Goal: Task Accomplishment & Management: Manage account settings

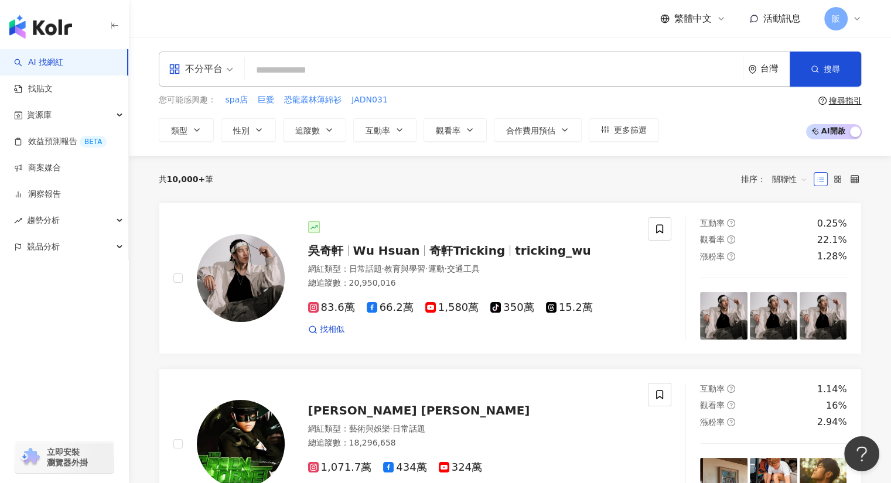
click at [265, 76] on input "search" at bounding box center [494, 70] width 489 height 22
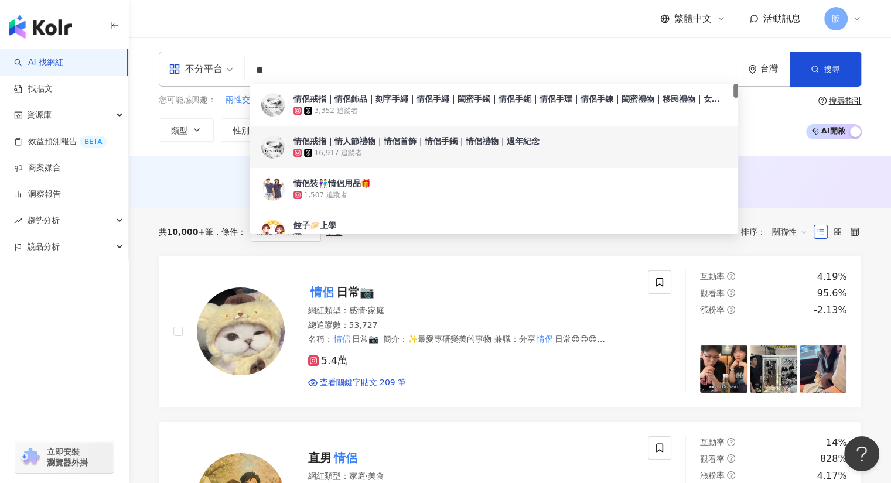
type input "**"
click at [153, 148] on div "不分平台 ** 台灣 搜尋 bdf7cf1b-9e6c-44a2-9007-180d490b7979 984a8d7c-0104-4867-a304-b0b5…" at bounding box center [510, 96] width 762 height 118
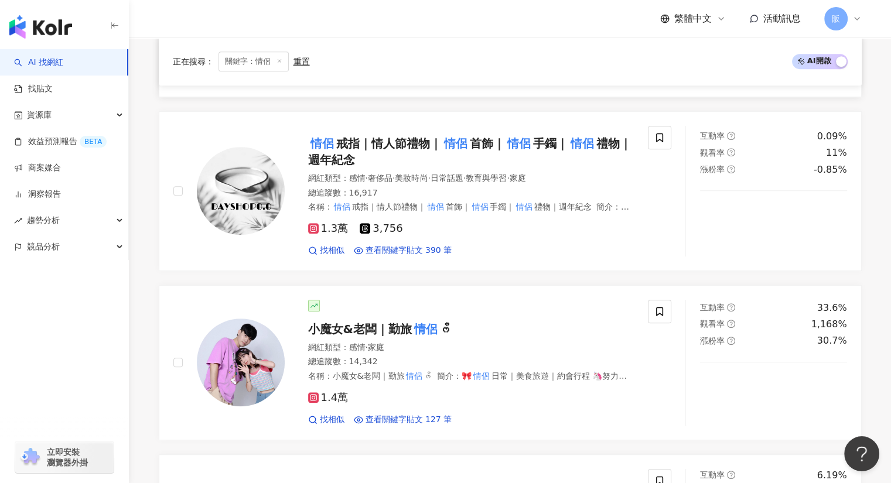
scroll to position [643, 0]
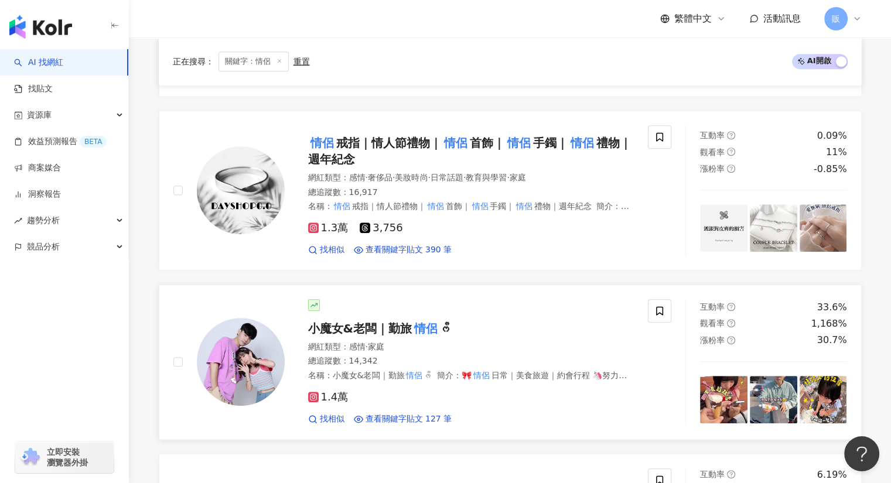
click at [355, 325] on span "小魔女&老闆｜勤旅" at bounding box center [360, 329] width 104 height 14
click at [661, 306] on icon at bounding box center [659, 311] width 11 height 11
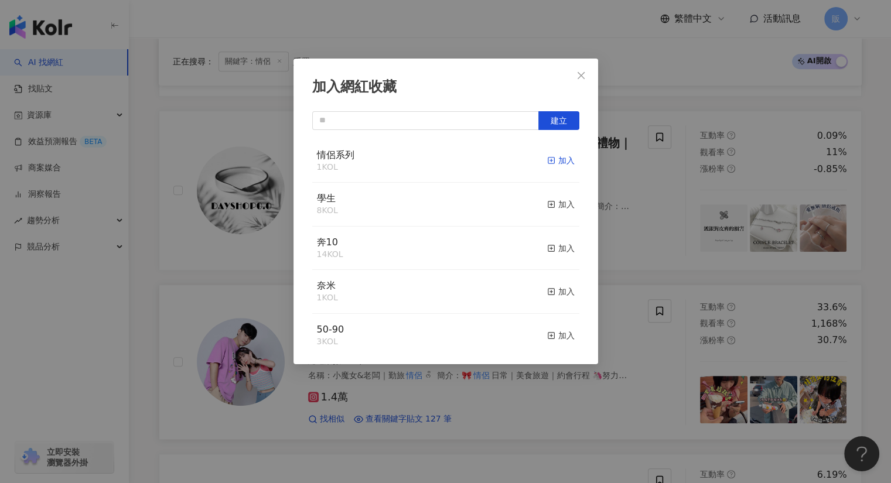
click at [547, 160] on icon "button" at bounding box center [551, 160] width 8 height 8
click at [583, 74] on icon "close" at bounding box center [580, 75] width 9 height 9
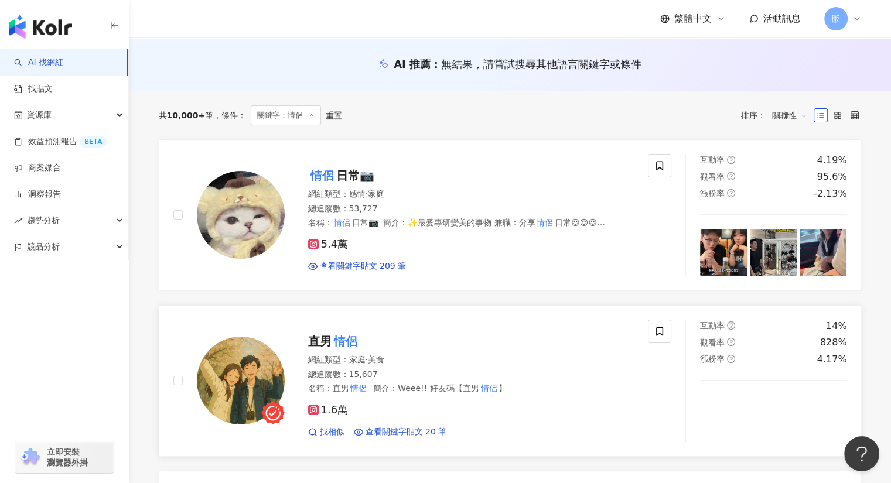
scroll to position [116, 0]
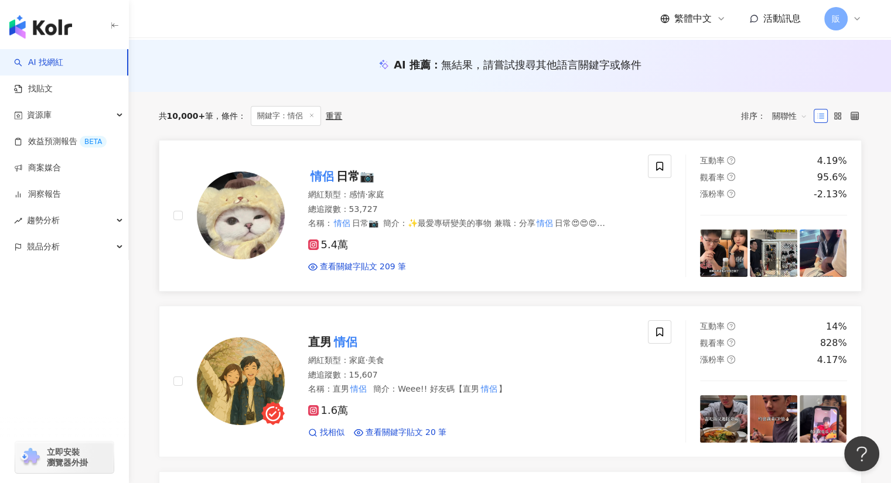
click at [338, 170] on span "日常📷" at bounding box center [355, 176] width 38 height 14
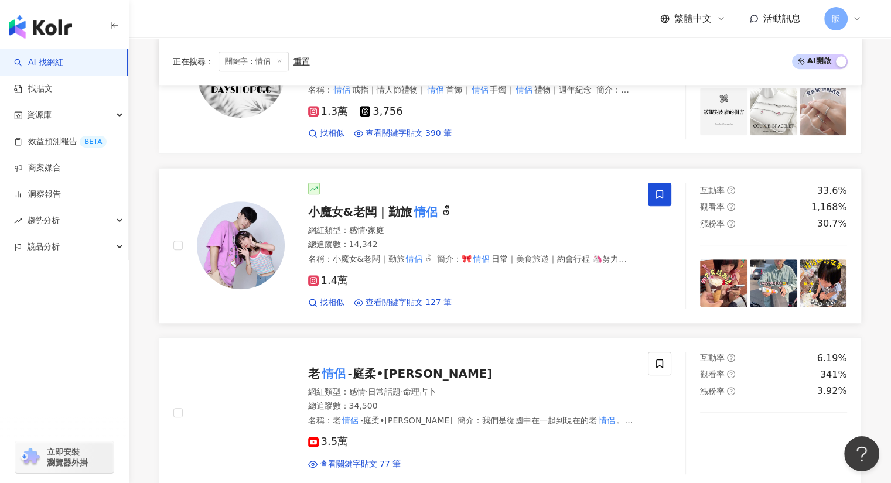
scroll to position [760, 0]
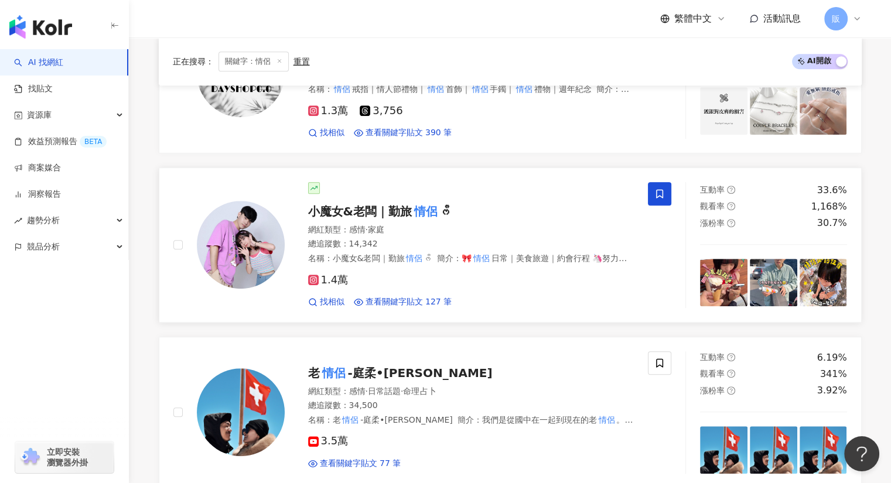
click at [363, 209] on span "小魔女&老闆｜勤旅" at bounding box center [360, 211] width 104 height 14
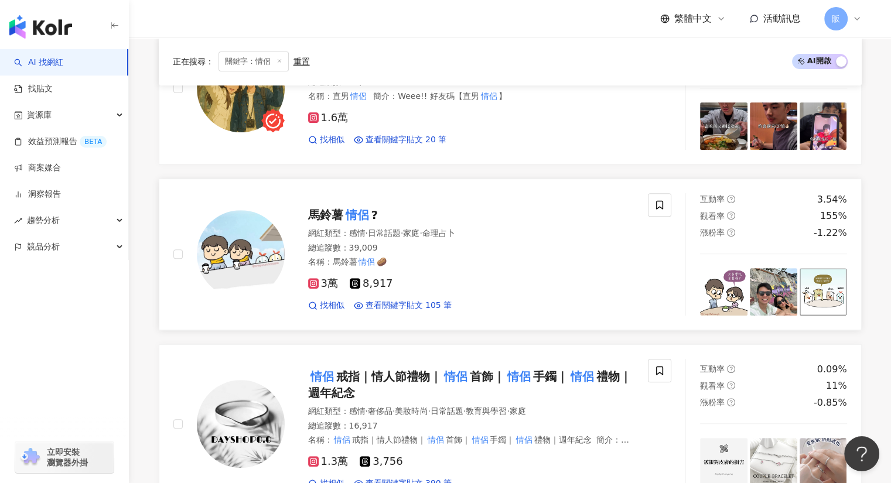
scroll to position [409, 0]
click at [332, 216] on span "馬鈴薯" at bounding box center [325, 215] width 35 height 14
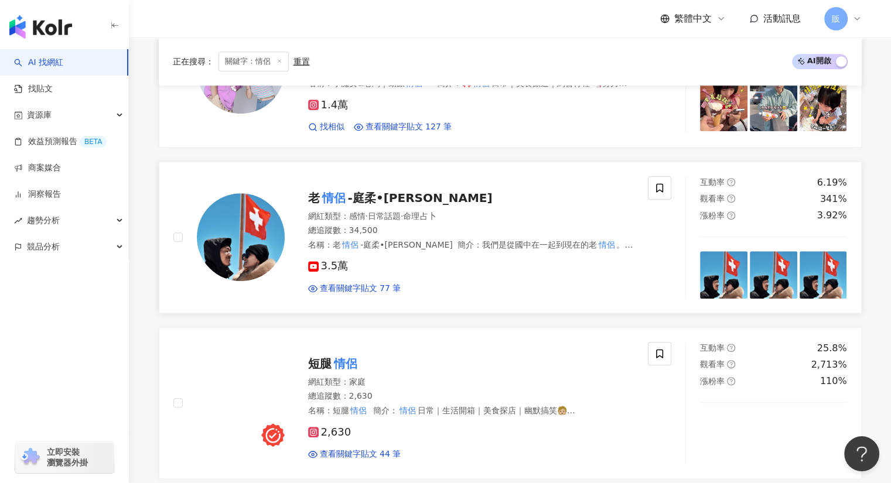
scroll to position [935, 0]
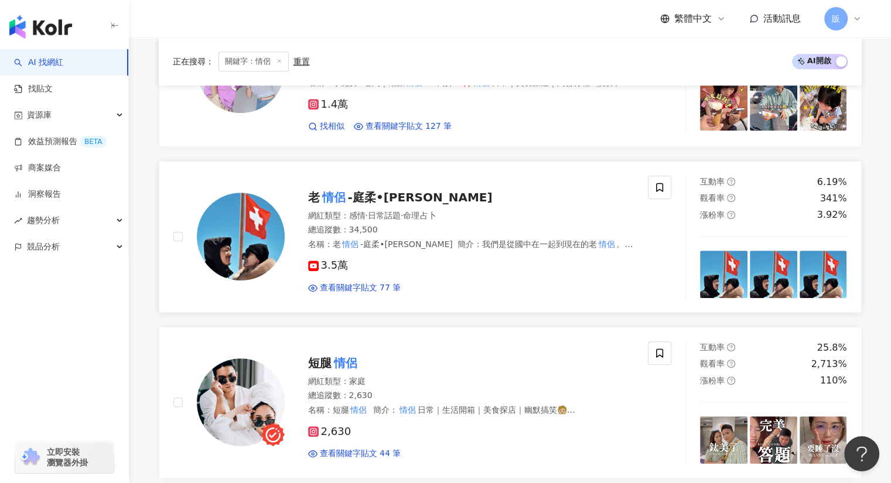
click at [368, 192] on span "-庭柔•永伴" at bounding box center [420, 197] width 145 height 14
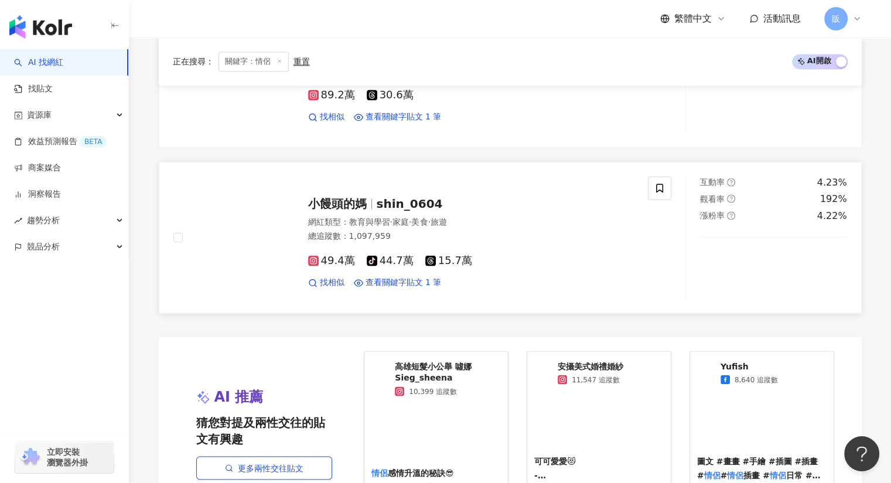
scroll to position [1930, 0]
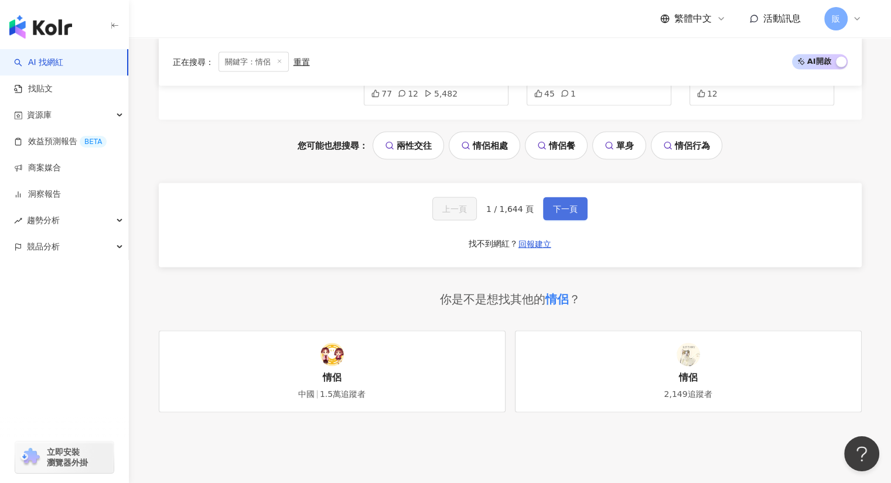
click at [583, 208] on button "下一頁" at bounding box center [565, 208] width 45 height 23
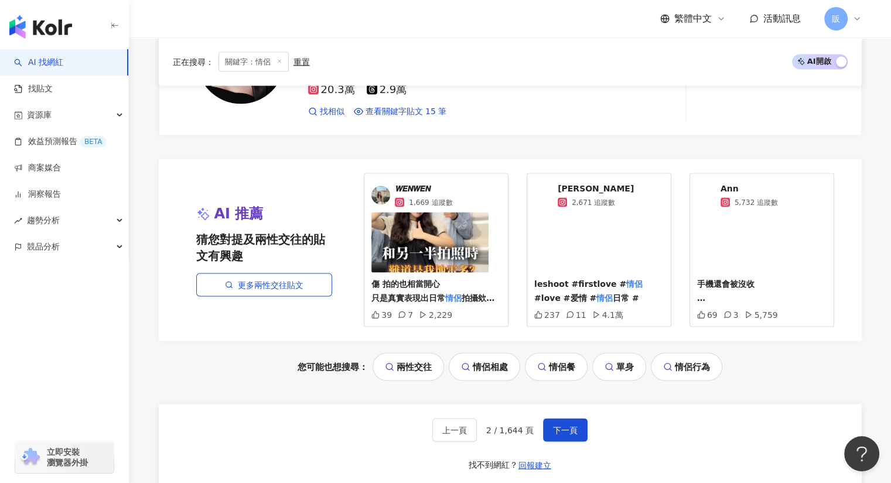
scroll to position [2167, 0]
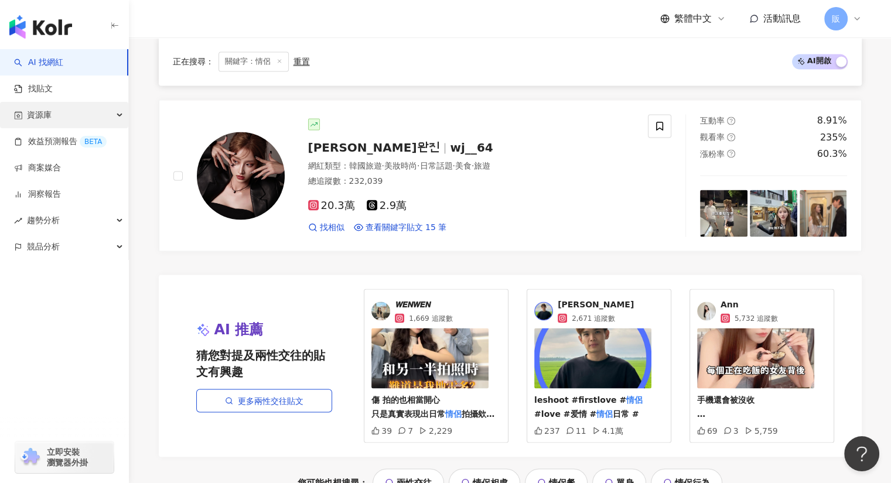
click at [41, 115] on span "資源庫" at bounding box center [39, 115] width 25 height 26
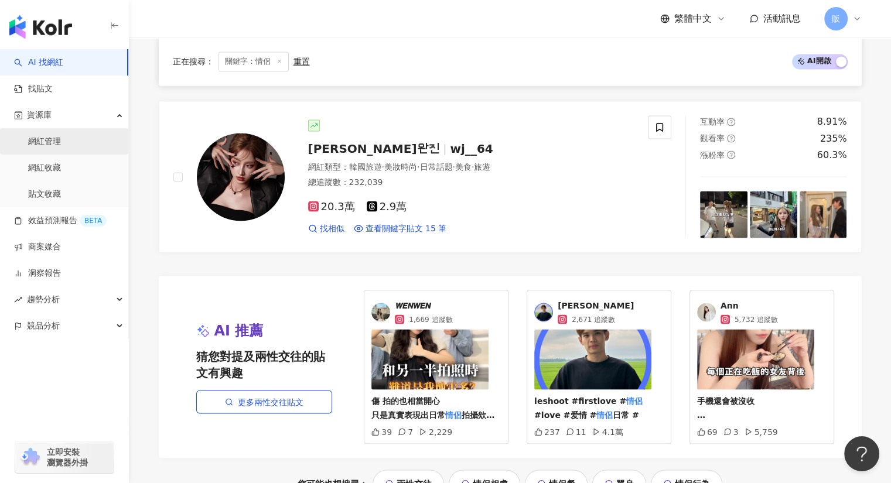
scroll to position [2050, 0]
click at [50, 147] on link "網紅管理" at bounding box center [44, 142] width 33 height 12
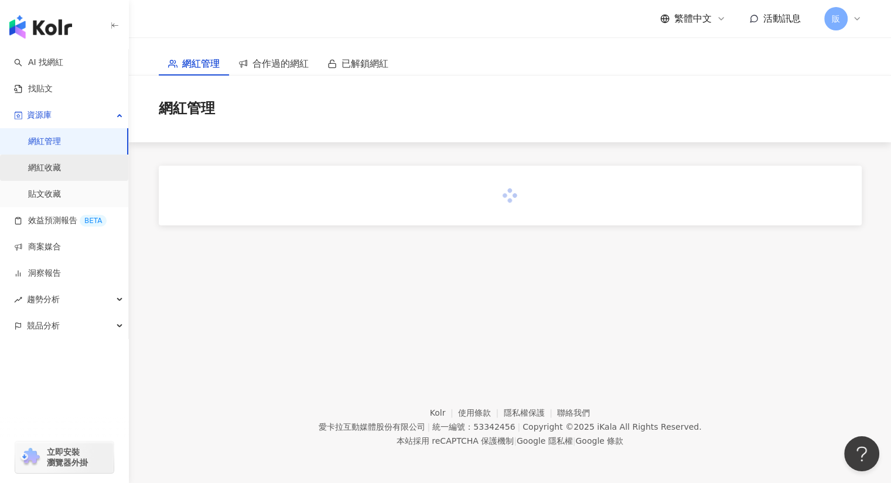
click at [46, 169] on link "網紅收藏" at bounding box center [44, 168] width 33 height 12
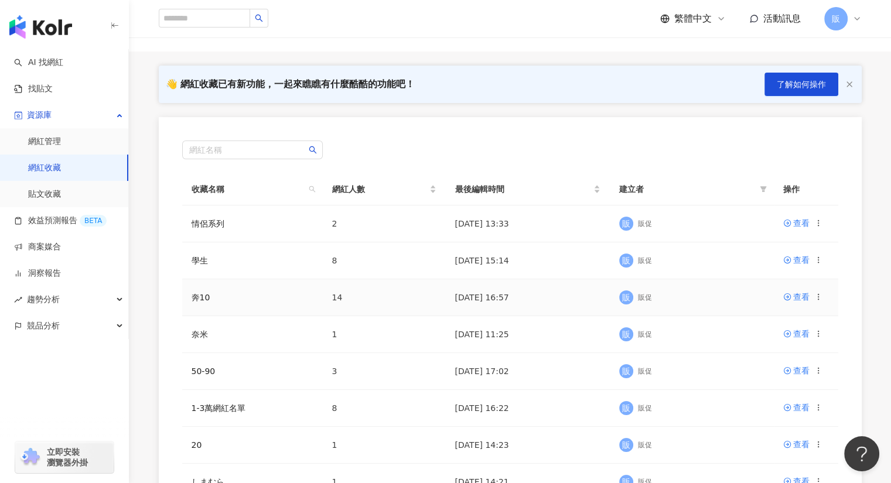
scroll to position [58, 0]
click at [799, 258] on div "查看" at bounding box center [801, 259] width 16 height 13
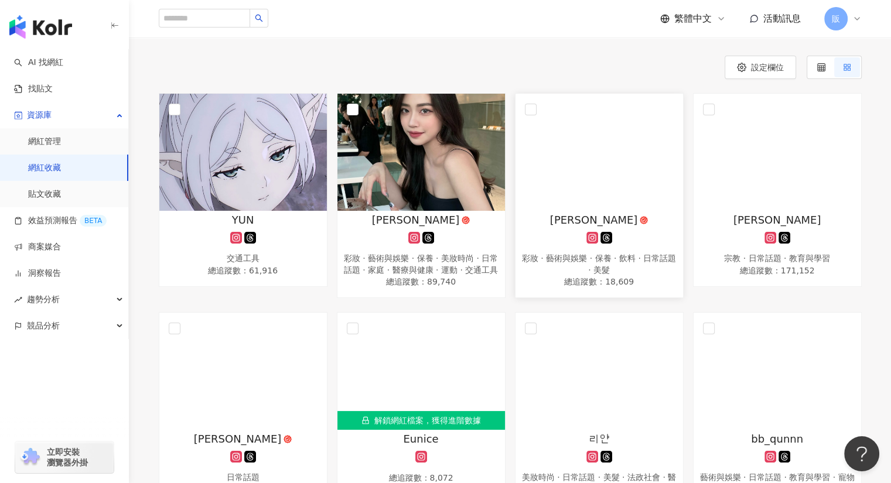
scroll to position [117, 0]
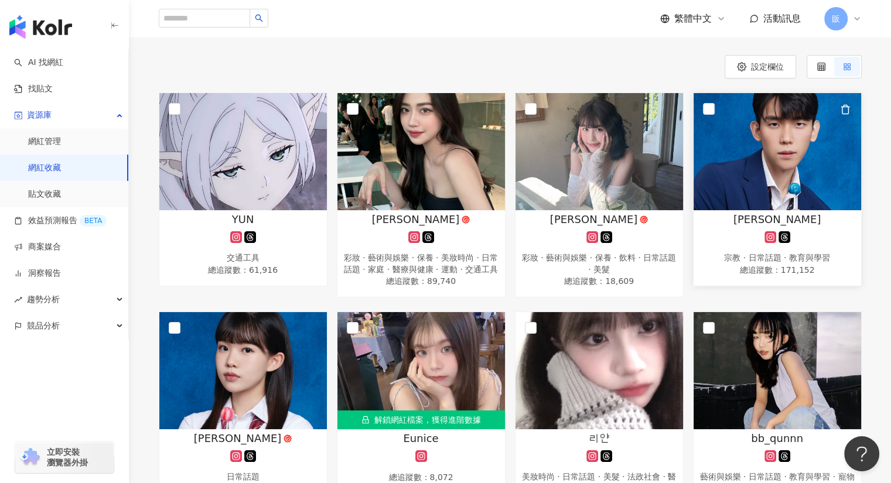
click at [739, 184] on img at bounding box center [778, 151] width 168 height 117
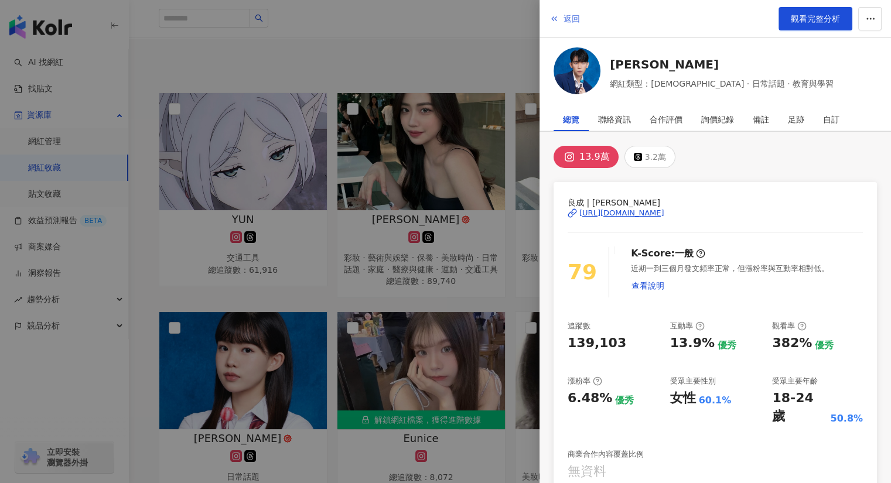
click at [573, 19] on span "返回" at bounding box center [571, 18] width 16 height 9
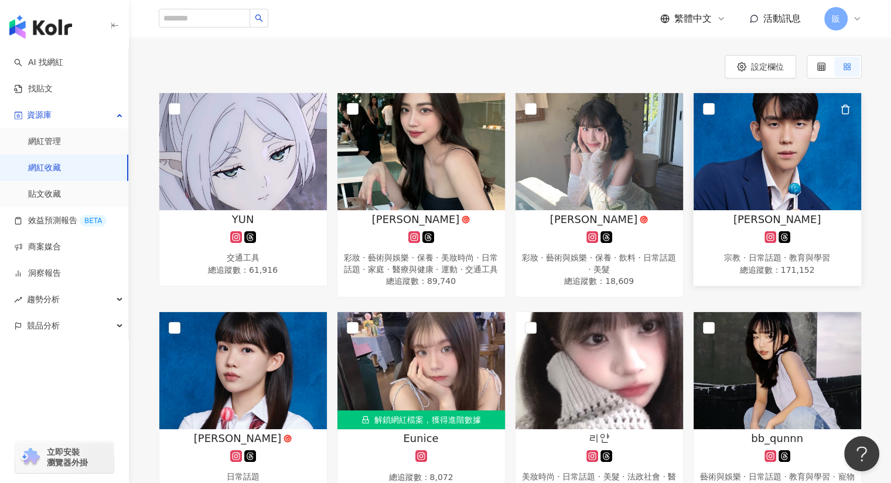
click at [743, 153] on img at bounding box center [778, 151] width 168 height 117
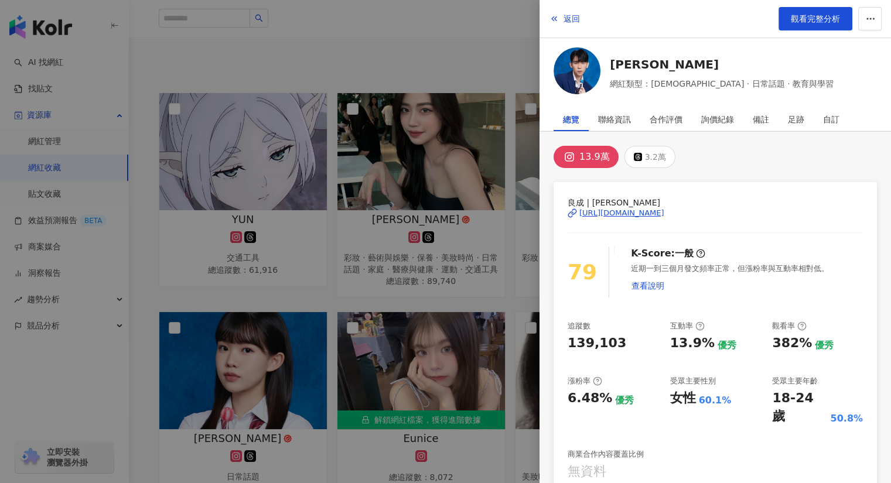
click at [228, 358] on div at bounding box center [445, 241] width 891 height 483
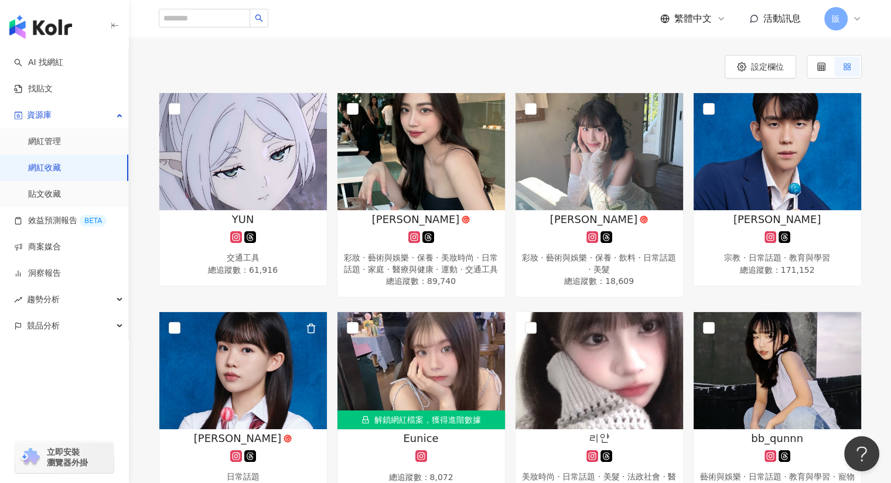
click at [228, 358] on img at bounding box center [243, 370] width 168 height 117
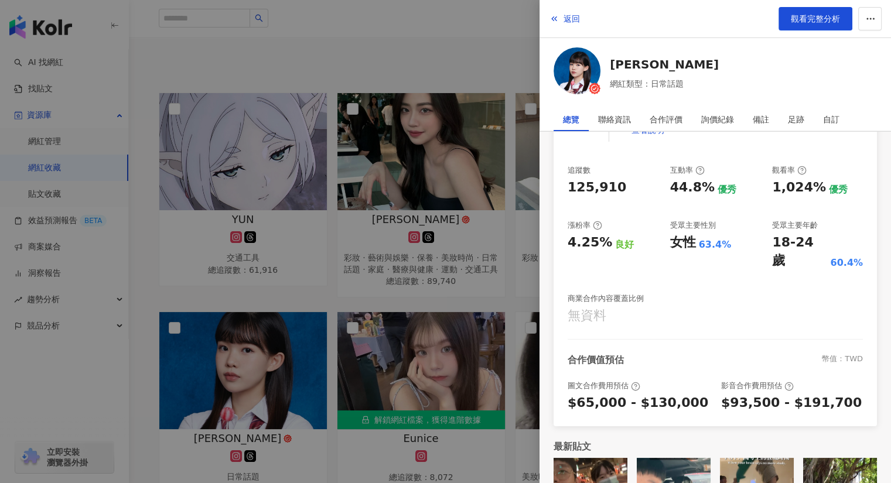
scroll to position [200, 0]
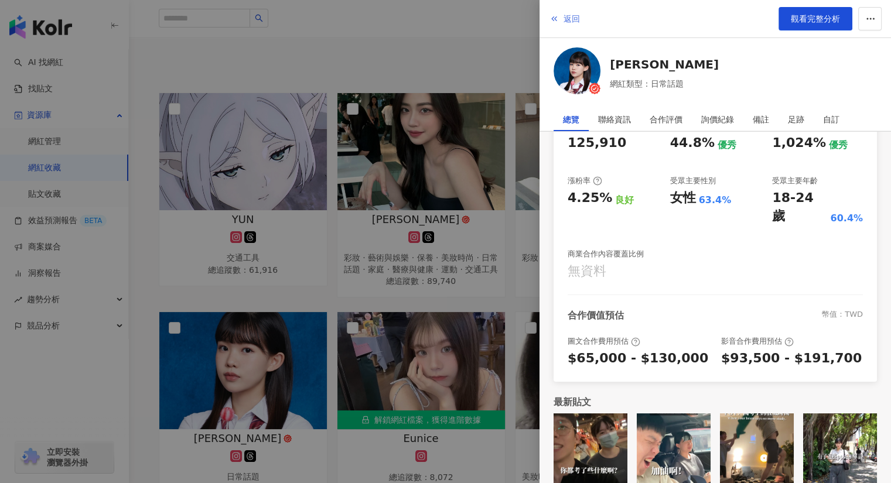
click at [554, 16] on icon "button" at bounding box center [553, 18] width 9 height 9
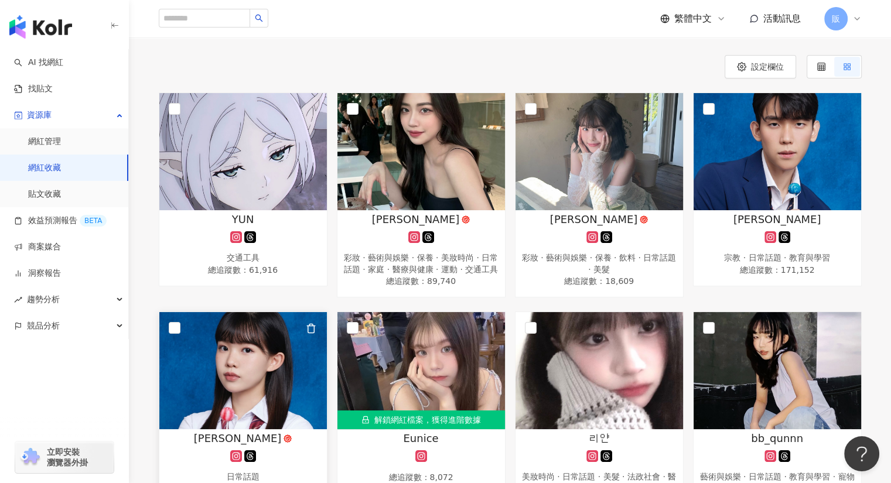
click at [255, 383] on img at bounding box center [243, 370] width 168 height 117
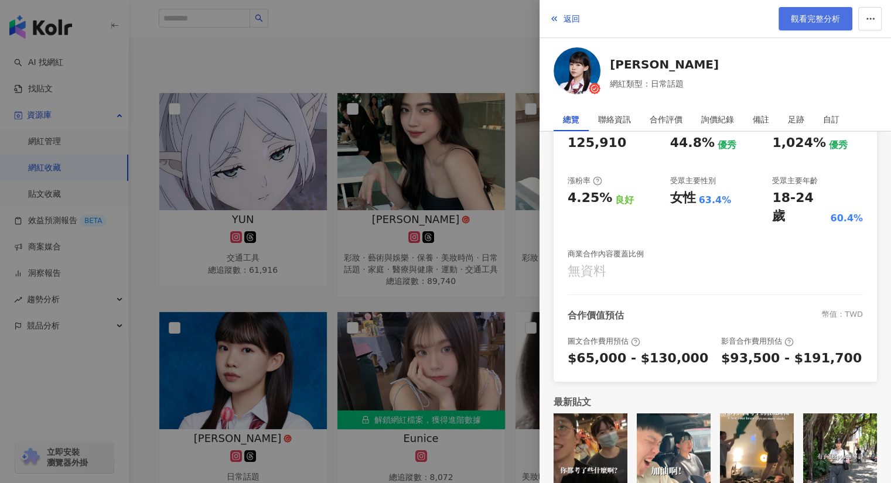
click at [817, 23] on span "觀看完整分析" at bounding box center [815, 18] width 49 height 9
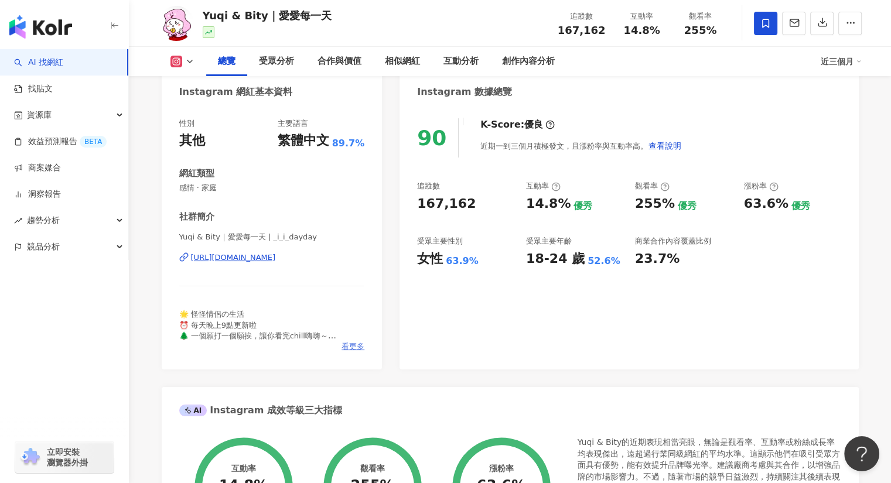
scroll to position [117, 0]
click at [357, 349] on span "看更多" at bounding box center [352, 346] width 23 height 11
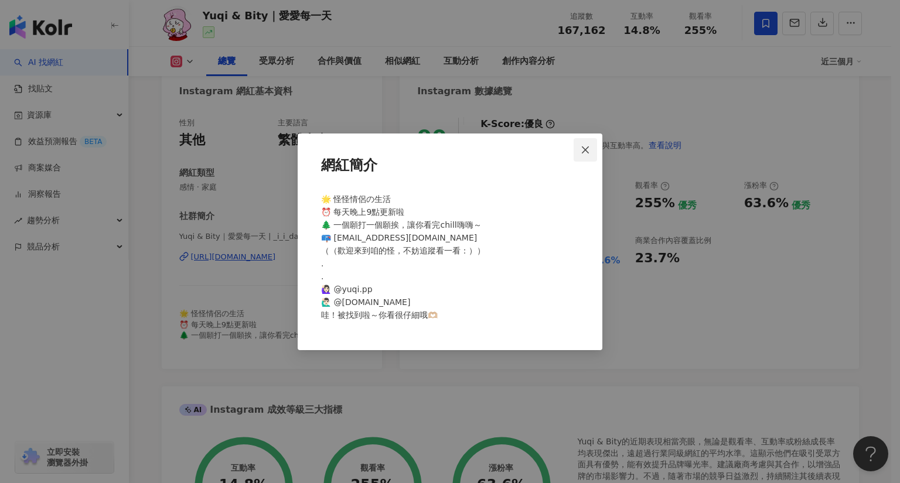
click at [590, 152] on span "Close" at bounding box center [584, 149] width 23 height 9
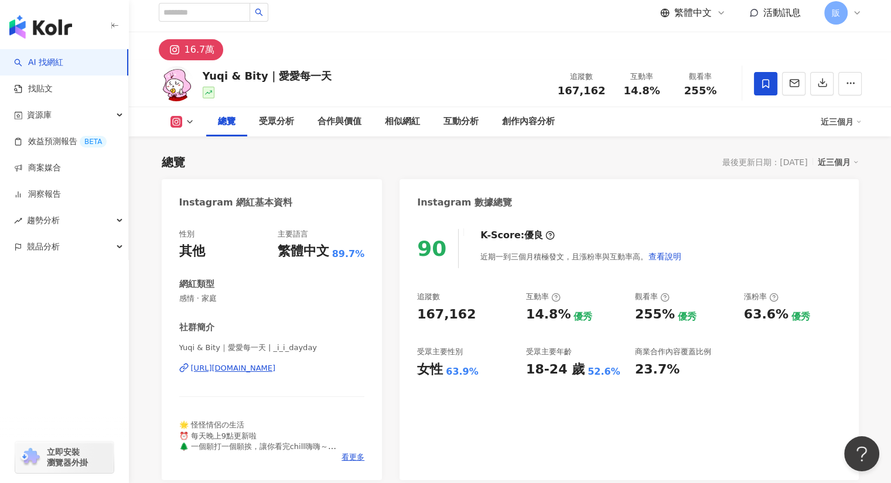
scroll to position [0, 0]
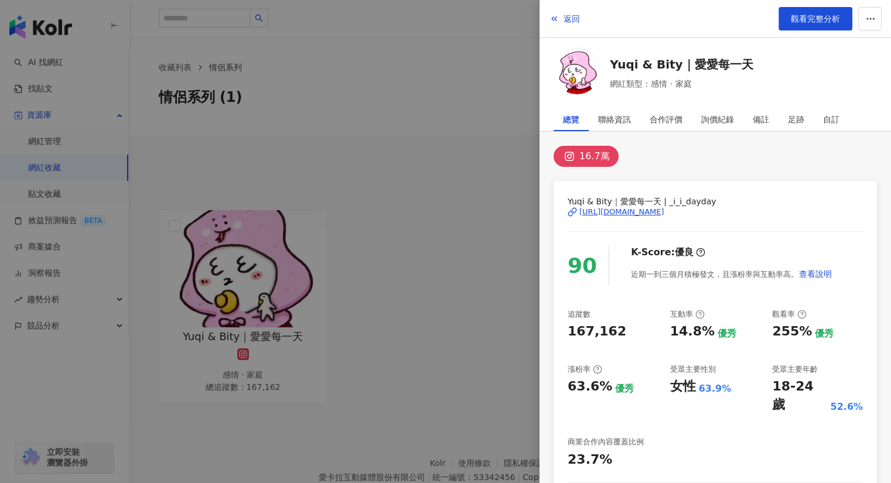
click at [423, 30] on div at bounding box center [445, 241] width 891 height 483
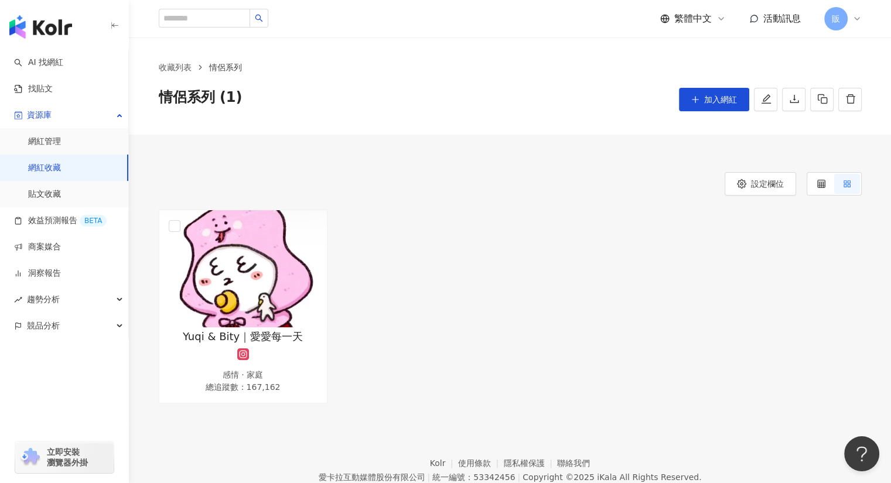
click at [53, 165] on link "網紅收藏" at bounding box center [44, 168] width 33 height 12
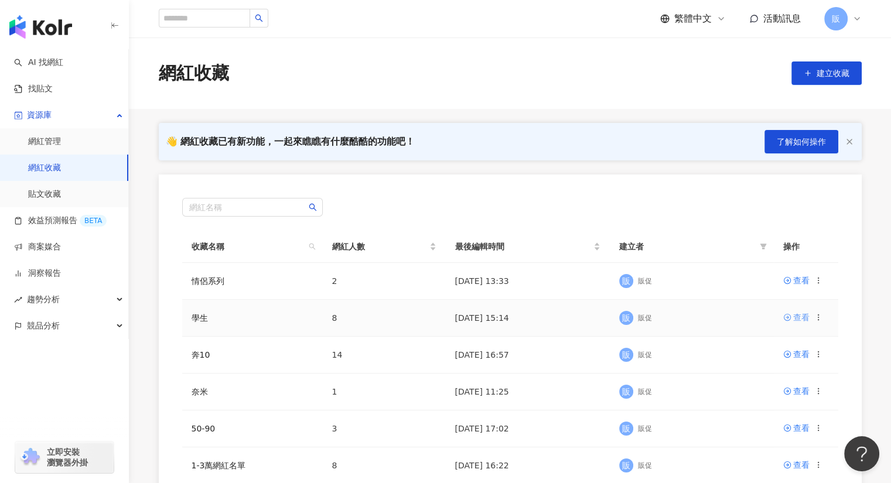
click at [802, 319] on div "查看" at bounding box center [801, 317] width 16 height 13
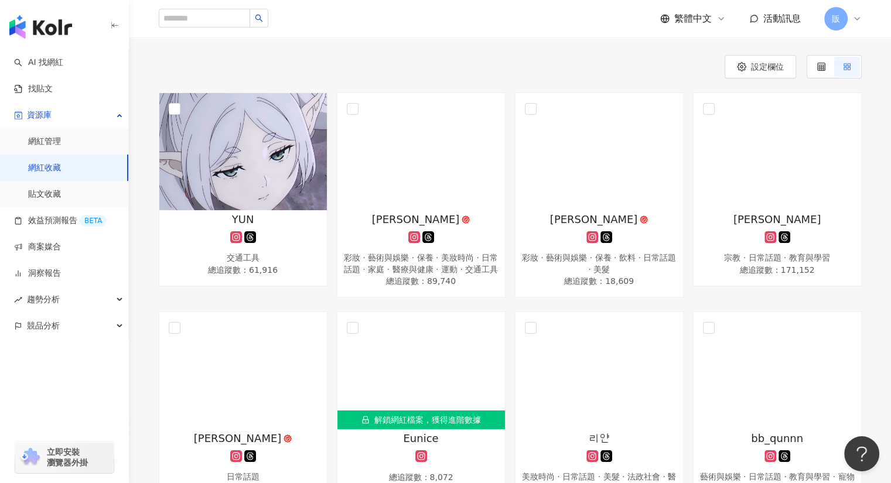
scroll to position [117, 0]
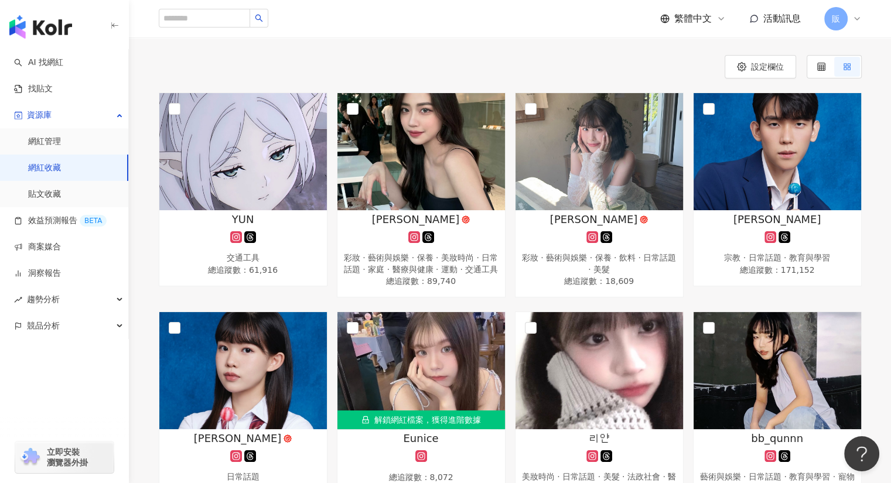
click at [49, 169] on link "網紅收藏" at bounding box center [44, 168] width 33 height 12
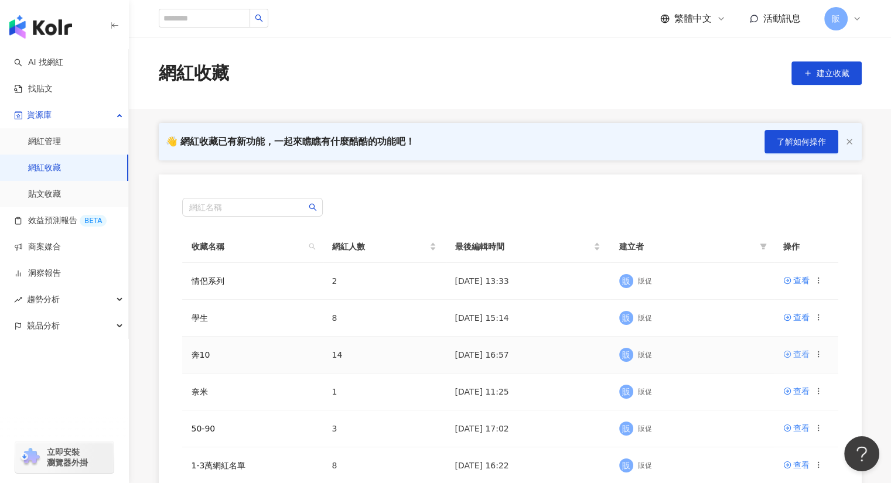
click at [805, 355] on div "查看" at bounding box center [801, 354] width 16 height 13
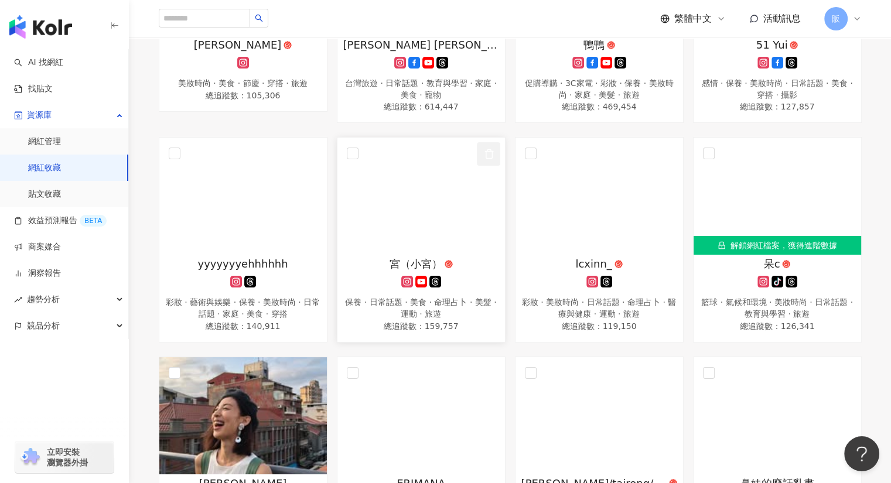
scroll to position [292, 0]
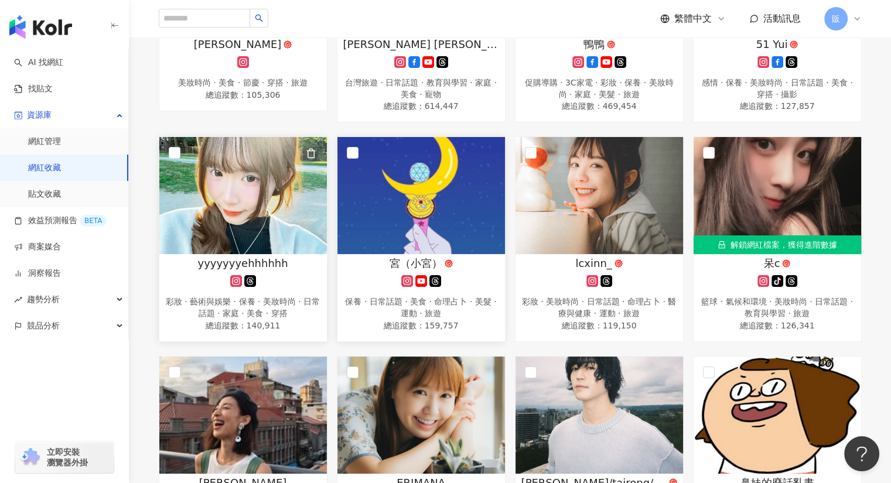
click at [211, 205] on img at bounding box center [243, 195] width 168 height 117
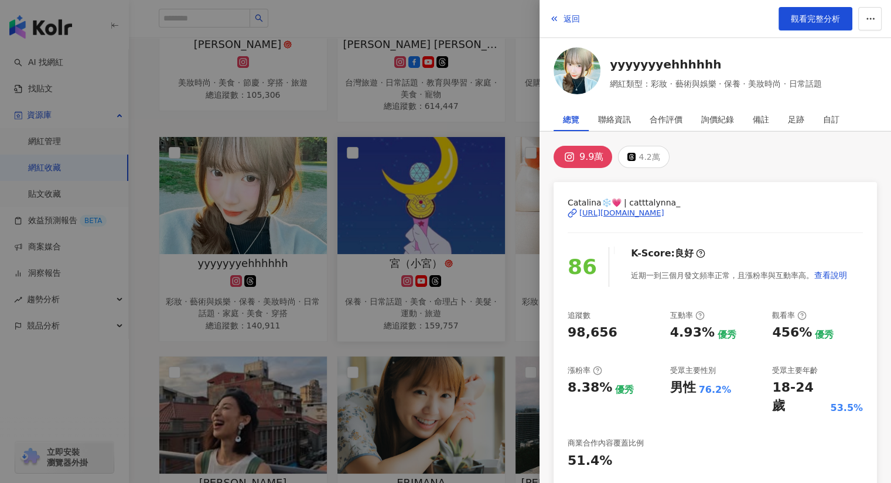
click at [664, 212] on div "https://www.instagram.com/catttalynna_/" at bounding box center [621, 213] width 85 height 11
click at [561, 19] on button "返回" at bounding box center [565, 18] width 32 height 23
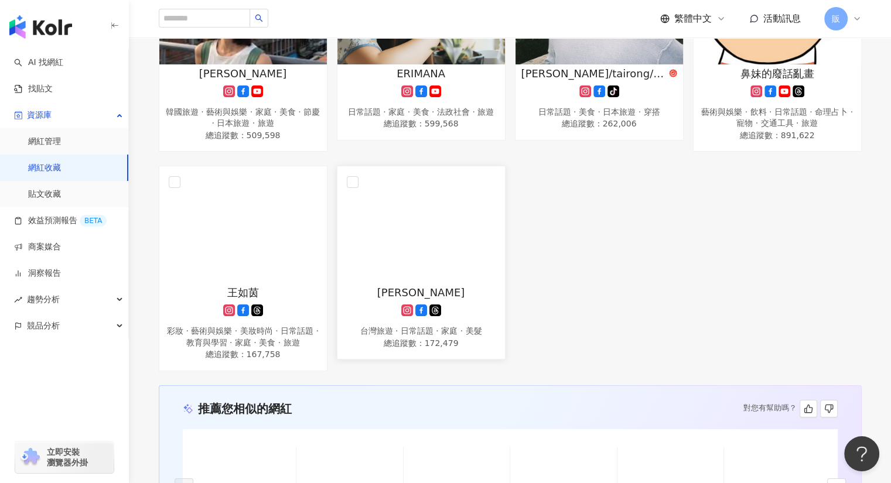
scroll to position [702, 0]
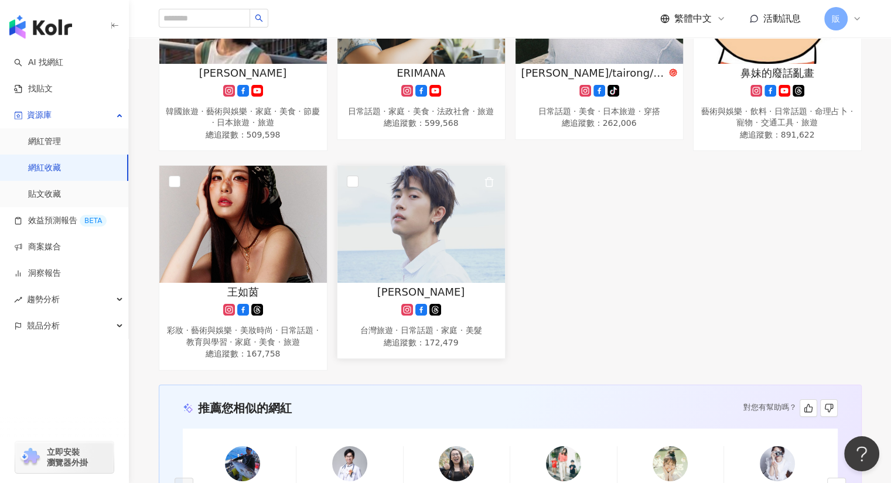
click at [404, 203] on img at bounding box center [421, 224] width 168 height 117
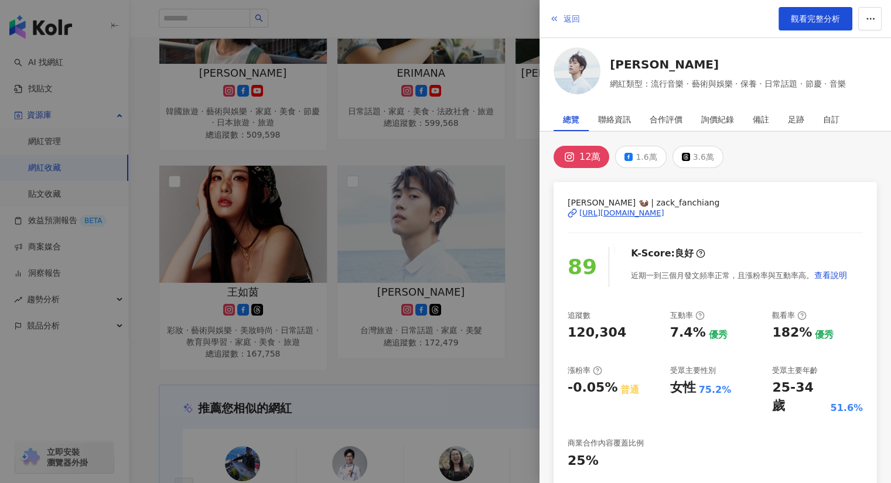
click at [551, 18] on icon "button" at bounding box center [553, 18] width 9 height 9
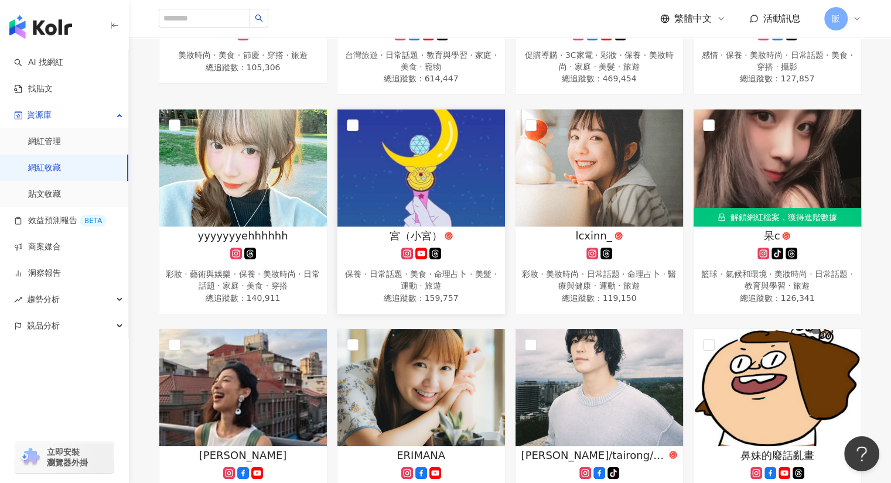
scroll to position [319, 0]
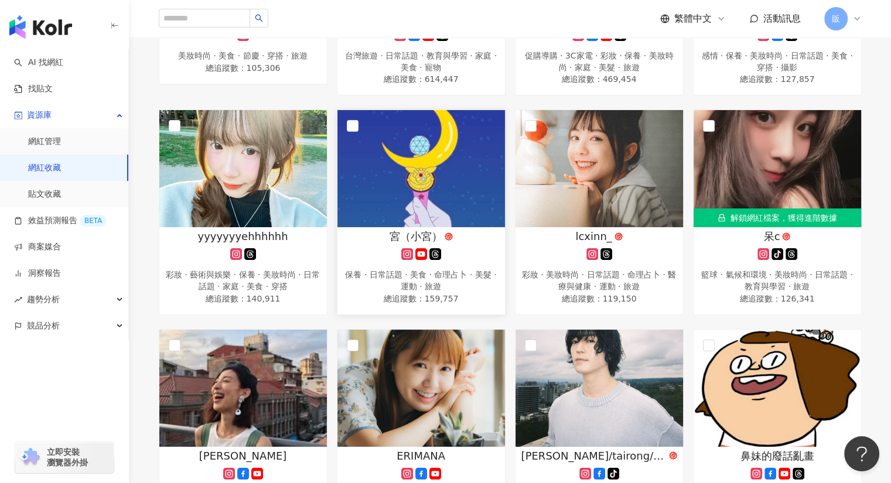
click at [50, 171] on link "網紅收藏" at bounding box center [44, 168] width 33 height 12
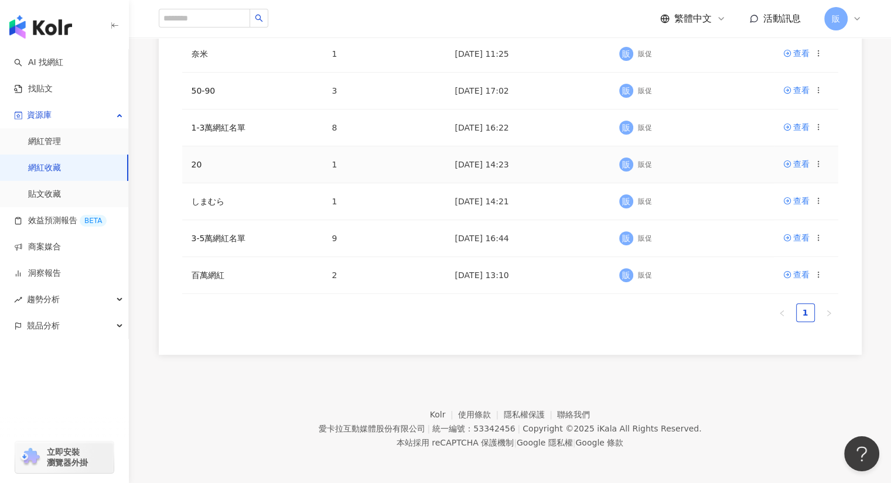
scroll to position [338, 0]
click at [803, 201] on div "查看" at bounding box center [801, 200] width 16 height 13
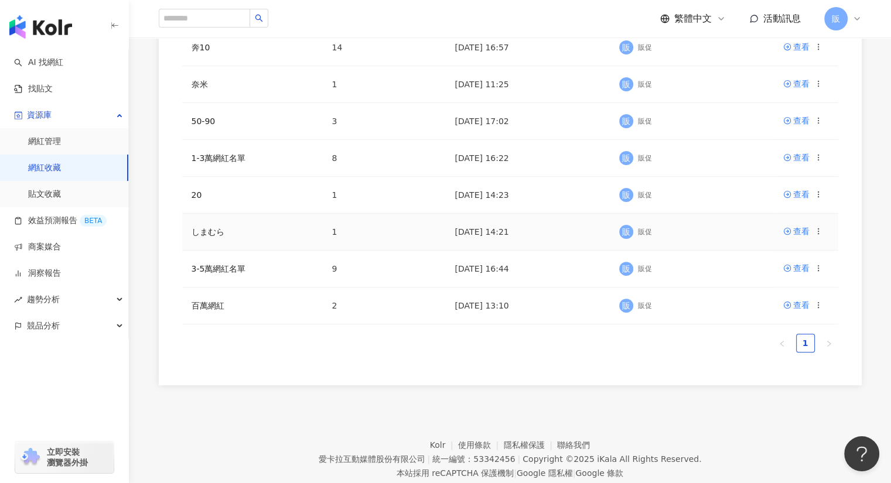
scroll to position [338, 0]
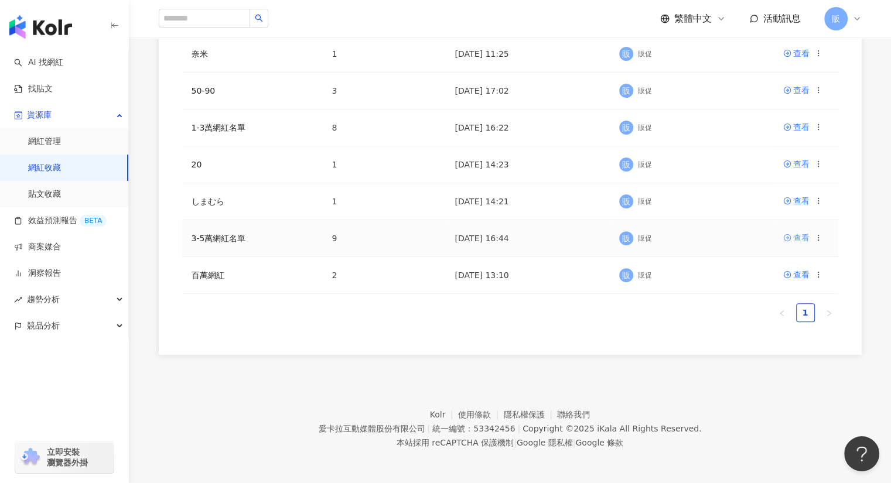
click at [800, 235] on div "查看" at bounding box center [801, 237] width 16 height 13
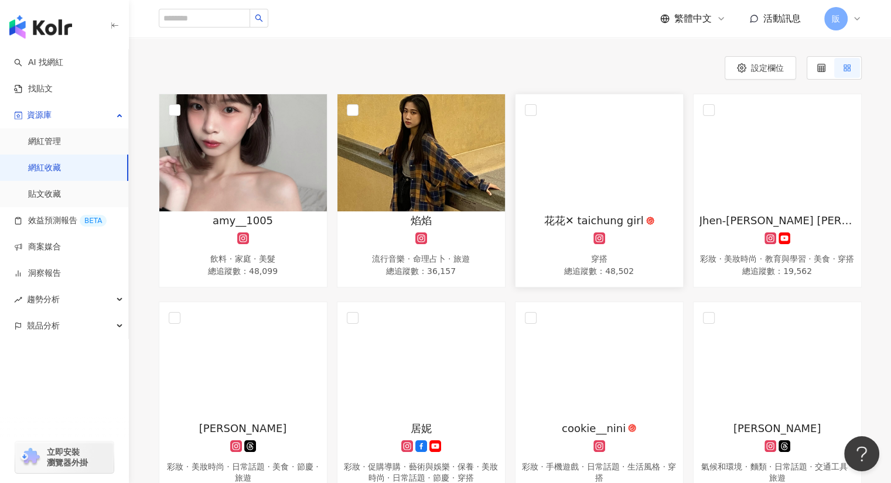
scroll to position [117, 0]
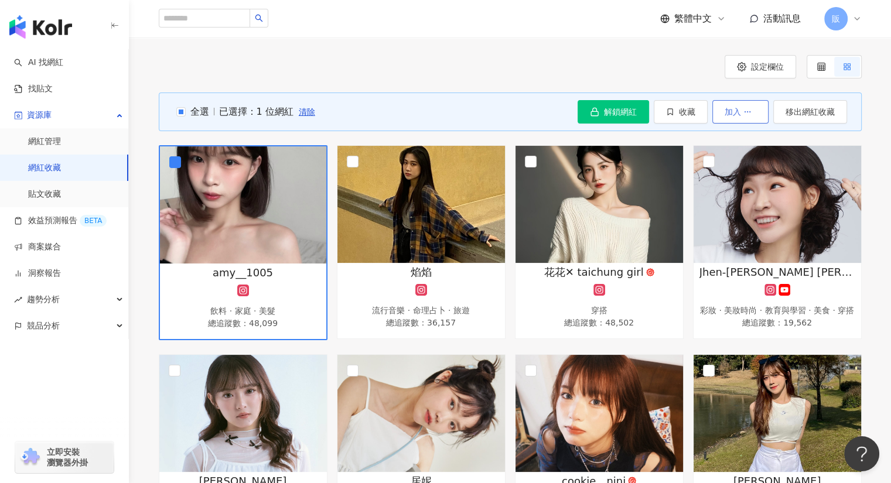
click at [760, 117] on button "加入" at bounding box center [740, 111] width 56 height 23
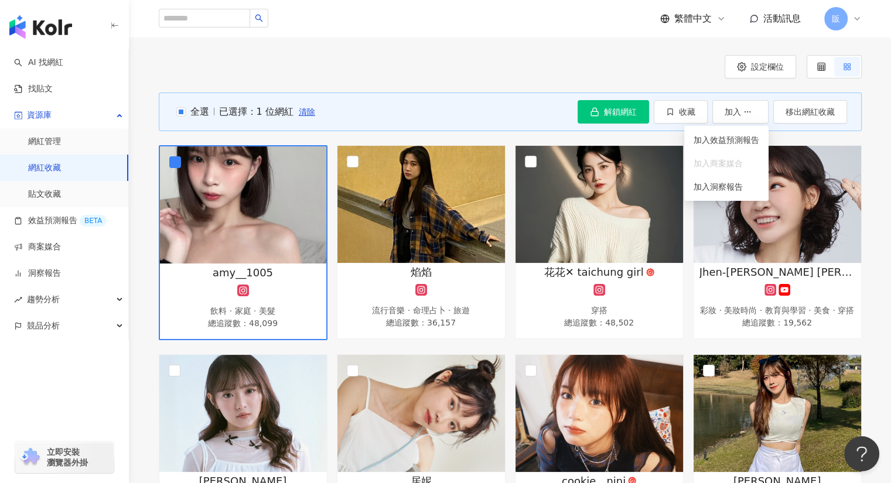
click at [647, 68] on div "設定欄位" at bounding box center [510, 66] width 703 height 23
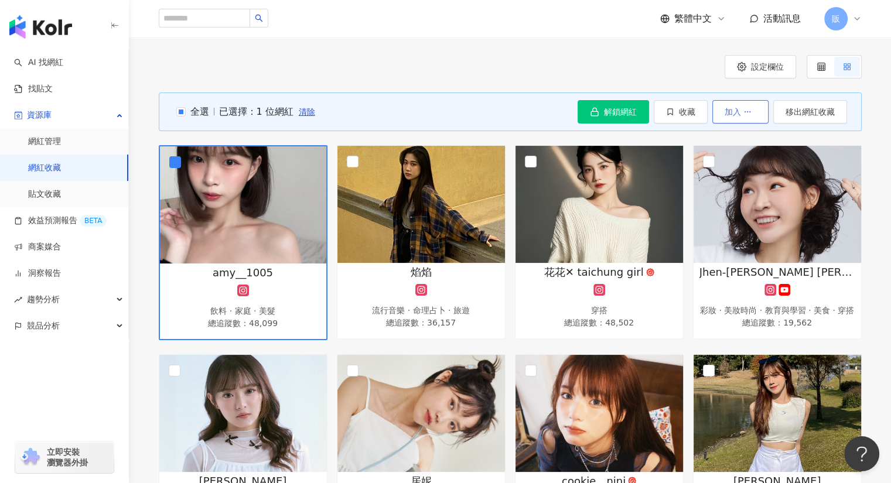
click at [751, 110] on icon "button" at bounding box center [747, 112] width 8 height 8
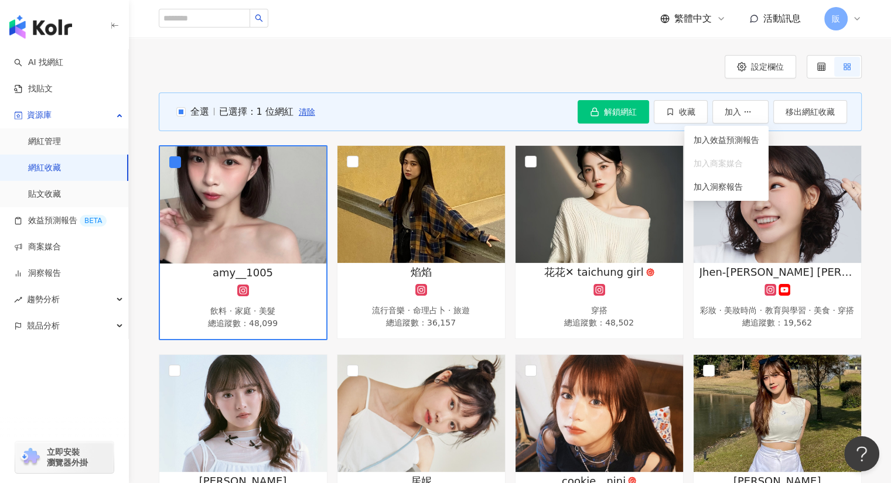
click at [493, 53] on div "設定欄位 全選 已選擇：1 位網紅 清除 解鎖網紅 收藏 加入 移出網紅收藏 amy__1005 飲料 · 家庭 · 美髮 總追蹤數 ： 48,099 焰焰 …" at bounding box center [510, 398] width 762 height 761
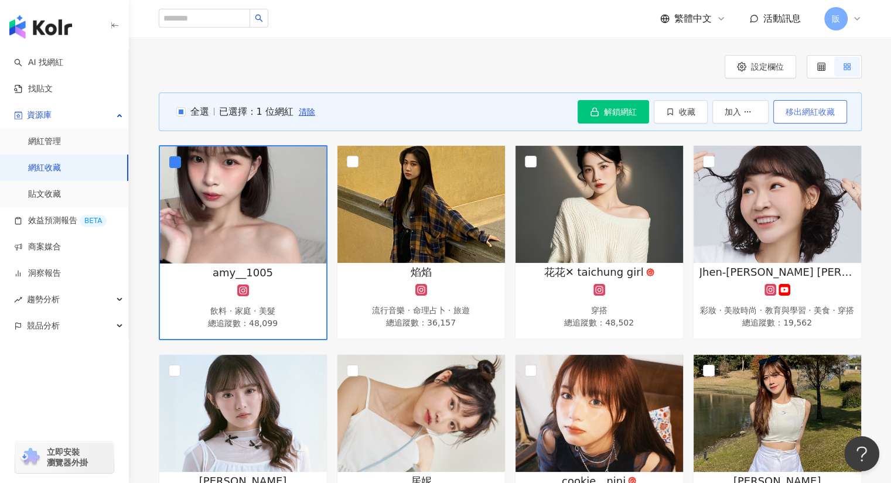
click at [802, 112] on span "移出網紅收藏" at bounding box center [809, 111] width 49 height 9
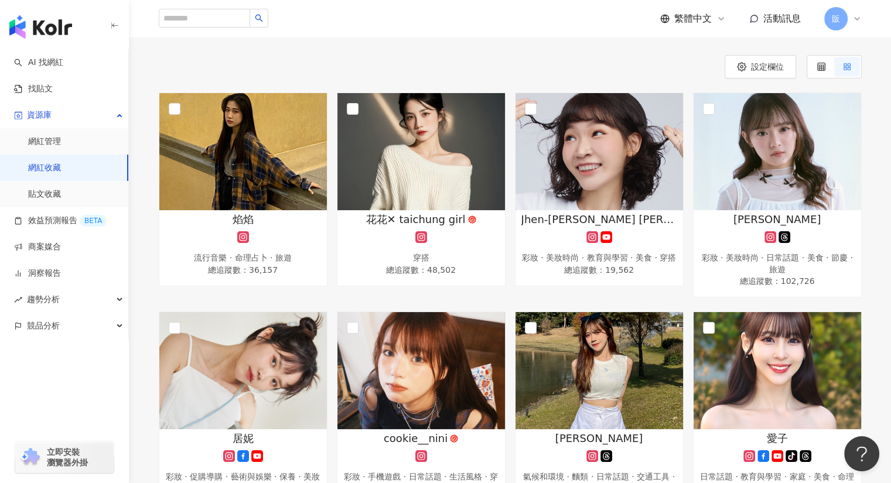
click at [46, 168] on link "網紅收藏" at bounding box center [44, 168] width 33 height 12
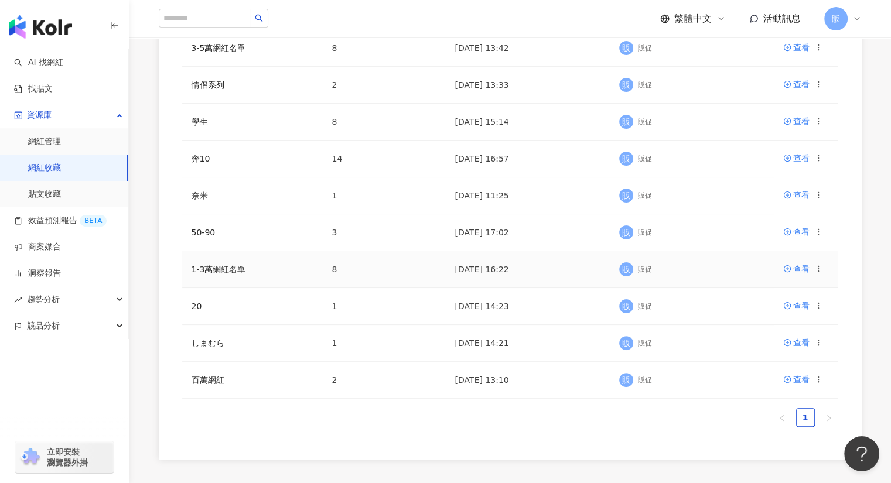
scroll to position [234, 0]
click at [220, 272] on link "1-3萬網紅名單" at bounding box center [219, 268] width 54 height 9
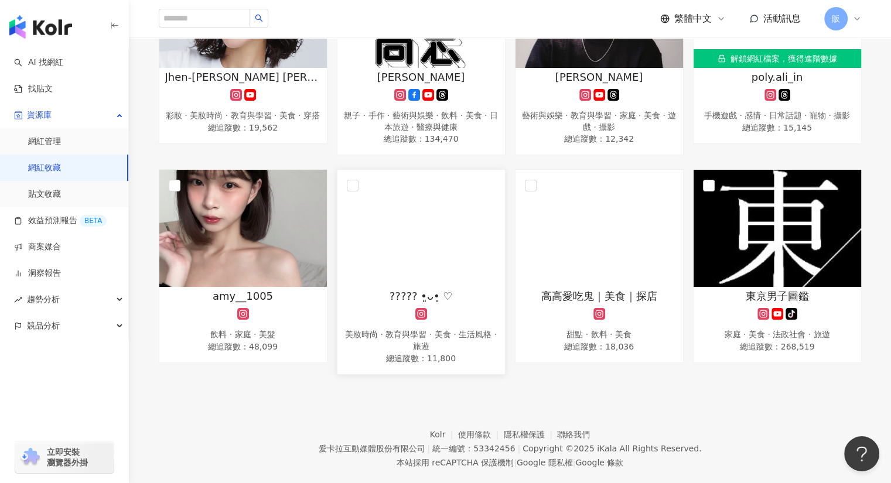
scroll to position [278, 0]
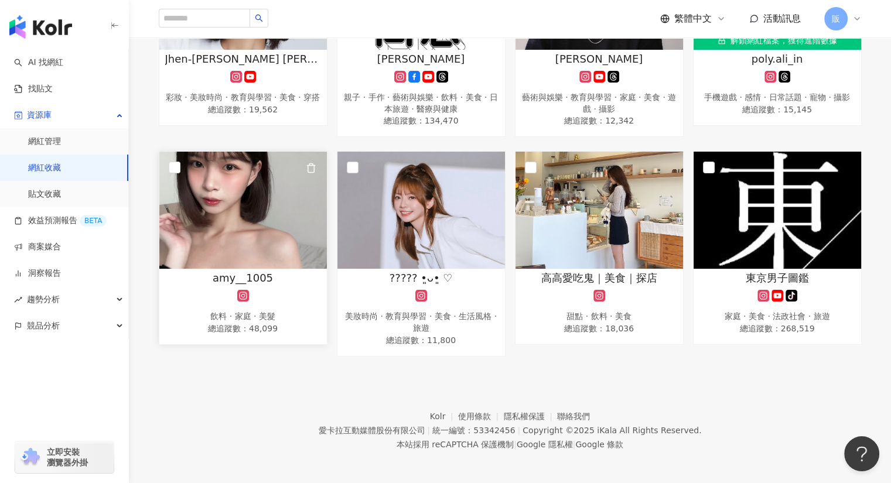
click at [254, 248] on img at bounding box center [243, 210] width 168 height 117
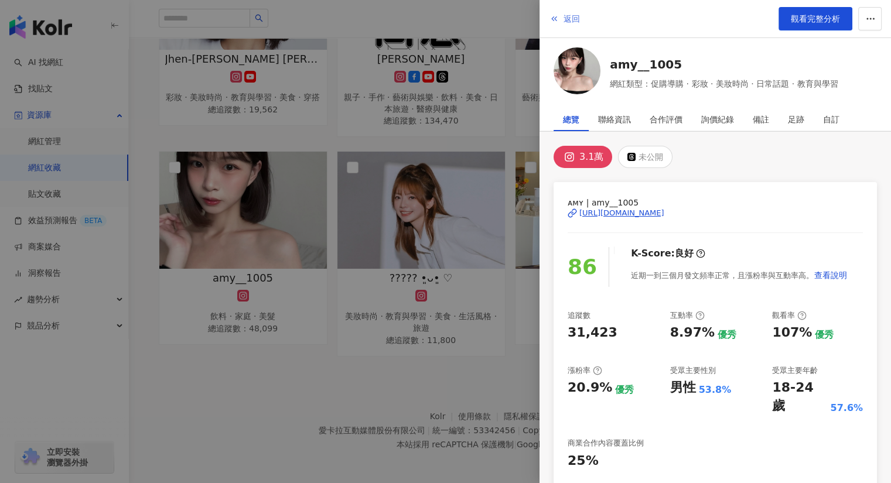
click at [549, 18] on icon "button" at bounding box center [553, 18] width 9 height 9
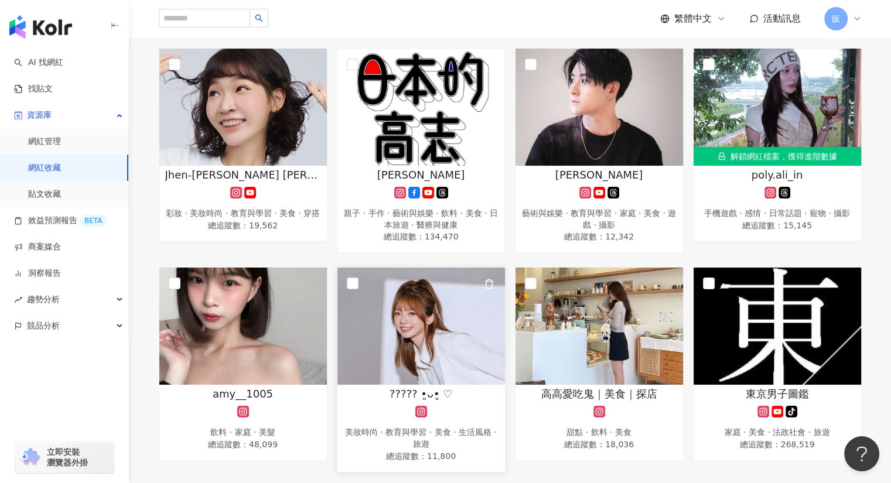
scroll to position [161, 0]
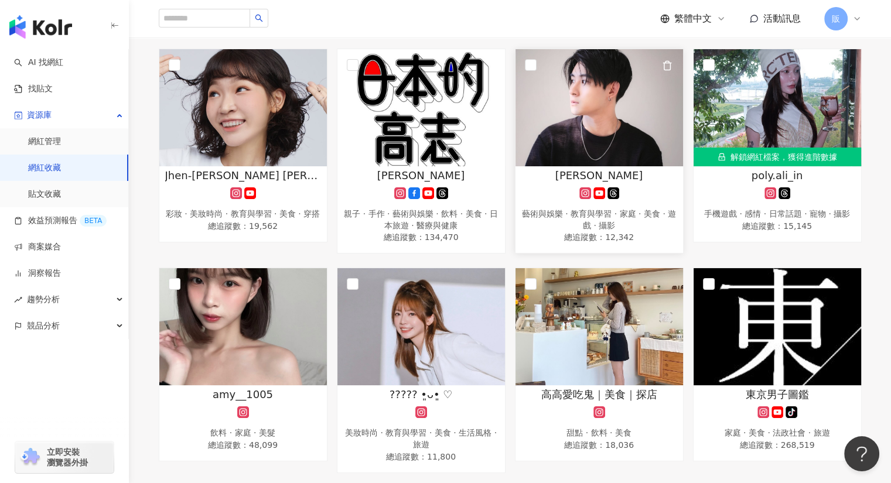
click at [592, 127] on img at bounding box center [599, 107] width 168 height 117
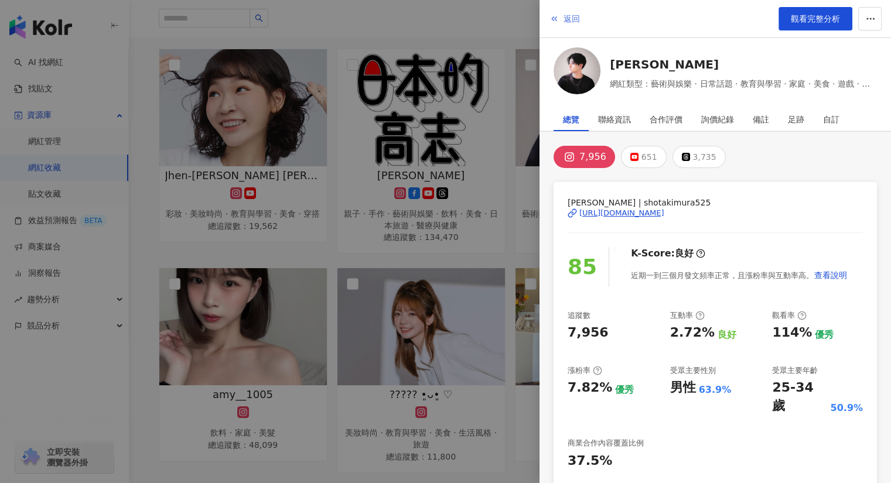
click at [558, 15] on icon "button" at bounding box center [553, 18] width 9 height 9
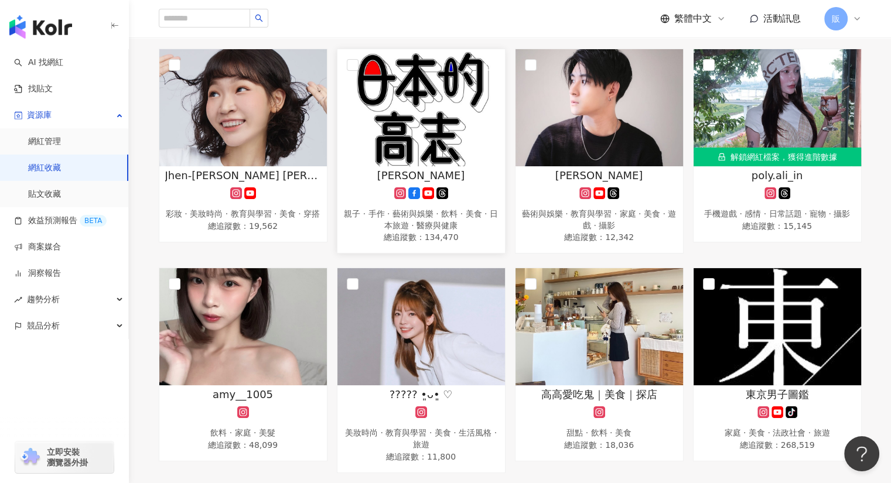
click at [440, 118] on img at bounding box center [421, 107] width 168 height 117
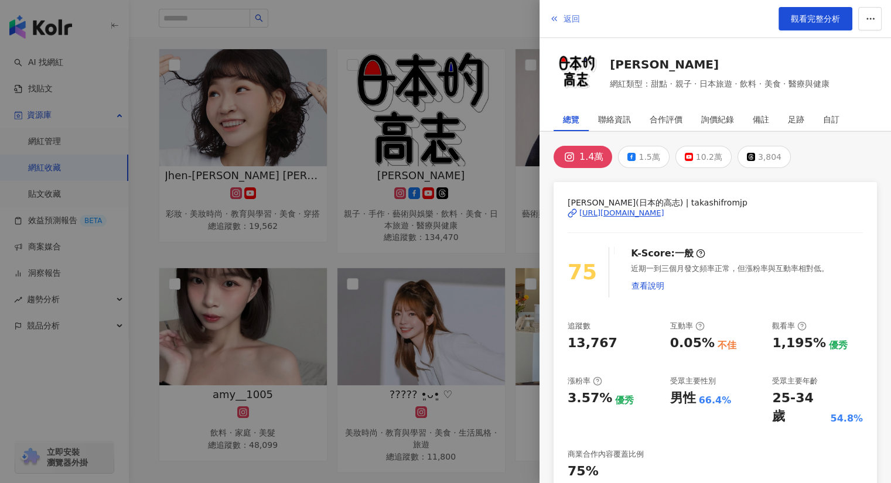
click at [575, 15] on span "返回" at bounding box center [571, 18] width 16 height 9
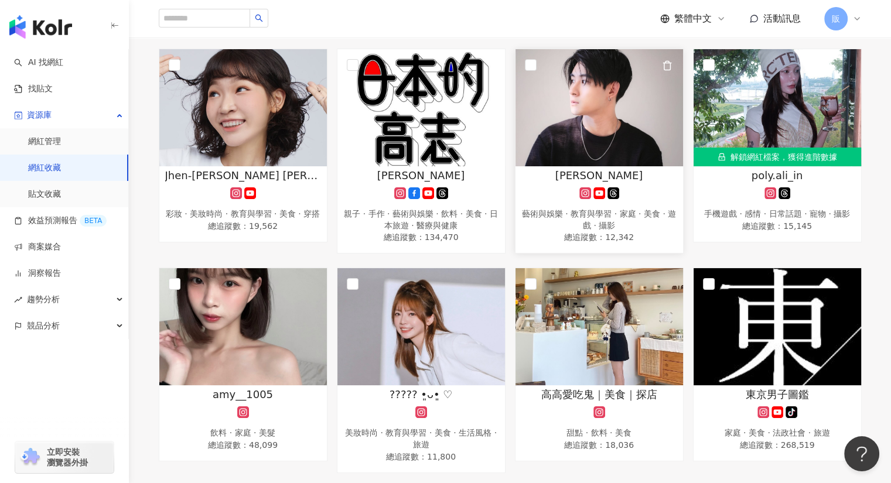
click at [591, 93] on img at bounding box center [599, 107] width 168 height 117
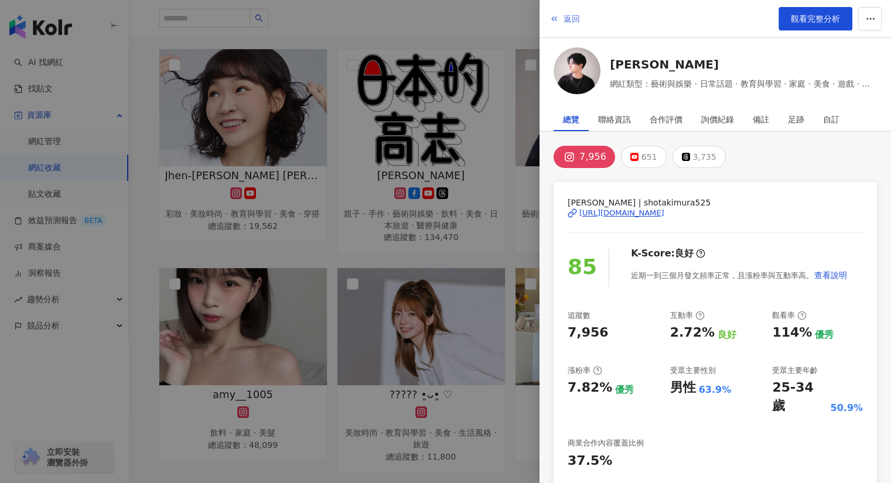
click at [561, 16] on button "返回" at bounding box center [565, 18] width 32 height 23
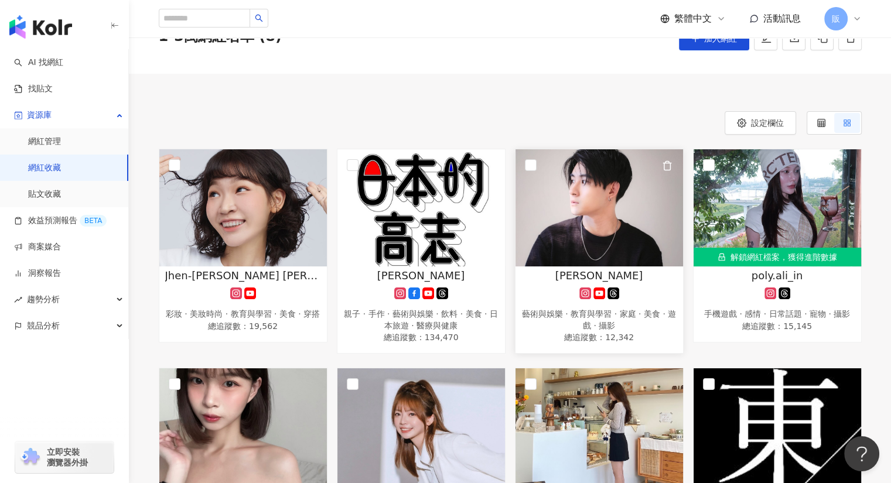
scroll to position [0, 0]
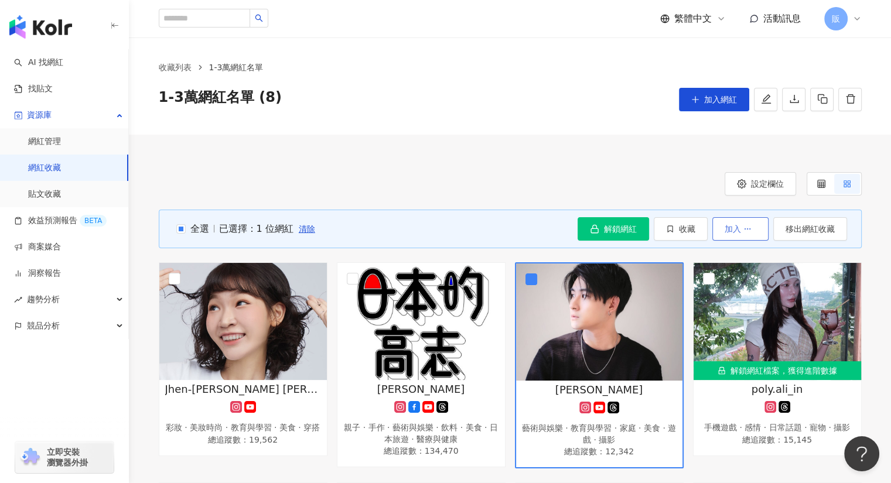
click at [720, 233] on button "加入" at bounding box center [740, 228] width 56 height 23
click at [578, 156] on div "設定欄位 全選 已選擇：1 位網紅 清除 解鎖網紅 收藏 加入 移出網紅收藏 Jhen-Yu Lin／小佛椰 彩妝 · 美妝時尚 · 教育與學習 · 美食 ·…" at bounding box center [510, 412] width 762 height 554
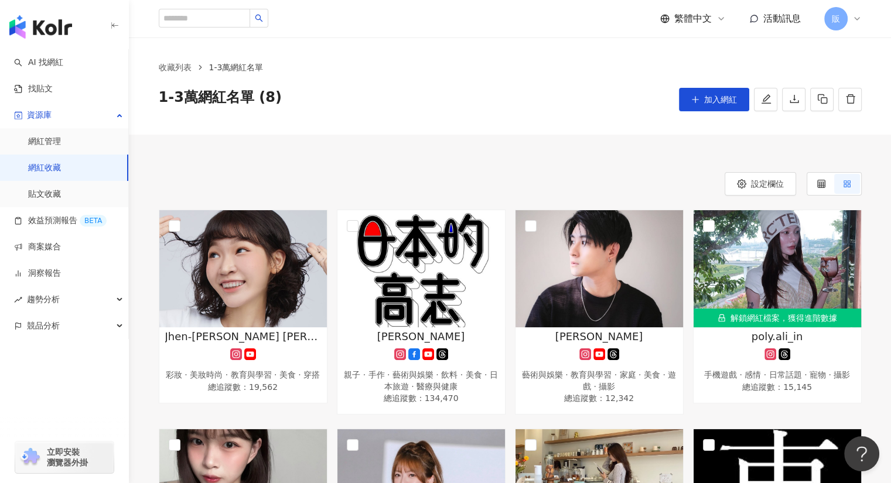
click at [46, 172] on link "網紅收藏" at bounding box center [44, 168] width 33 height 12
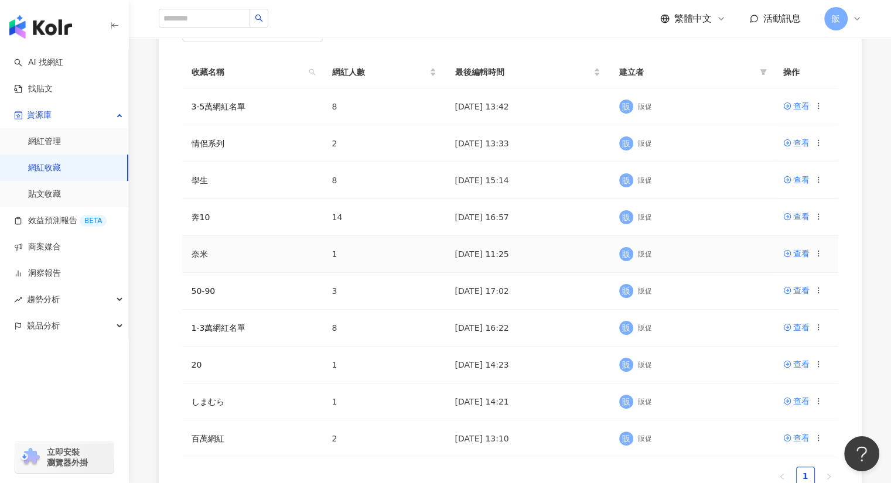
scroll to position [175, 0]
click at [793, 252] on div "查看" at bounding box center [801, 253] width 16 height 13
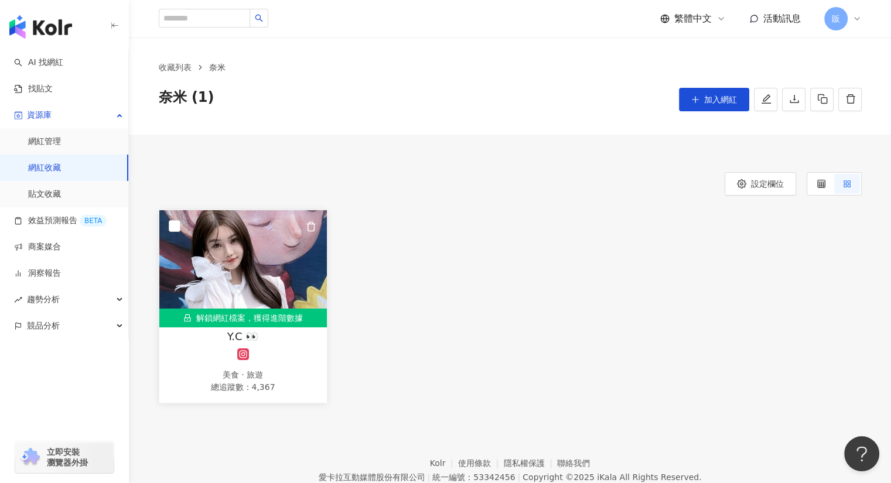
click at [269, 259] on img at bounding box center [243, 268] width 168 height 117
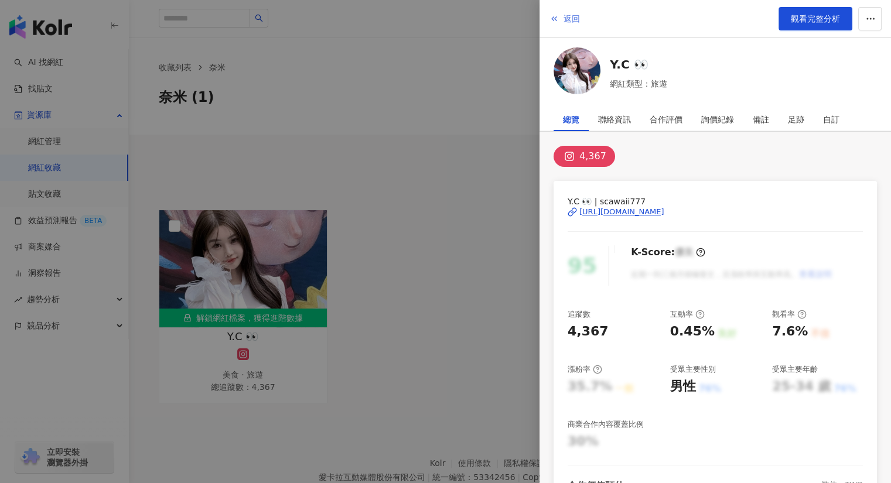
click at [555, 16] on icon "button" at bounding box center [553, 18] width 9 height 9
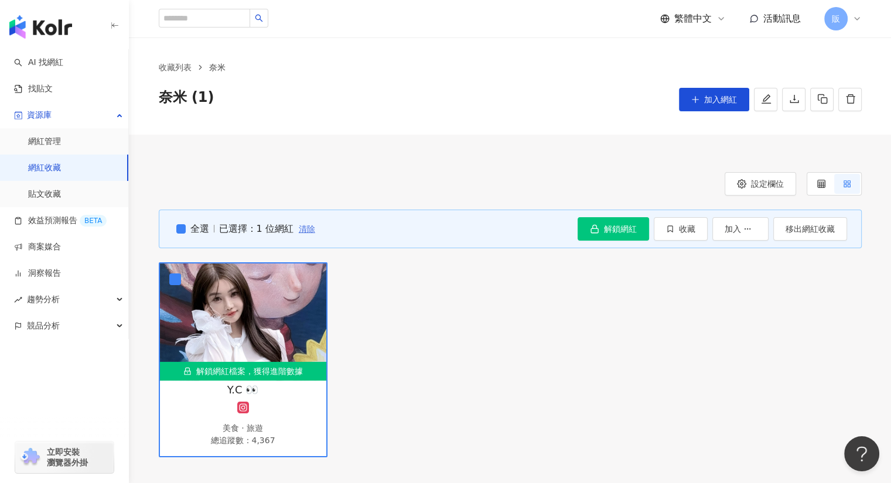
click at [299, 231] on span "清除" at bounding box center [307, 228] width 16 height 9
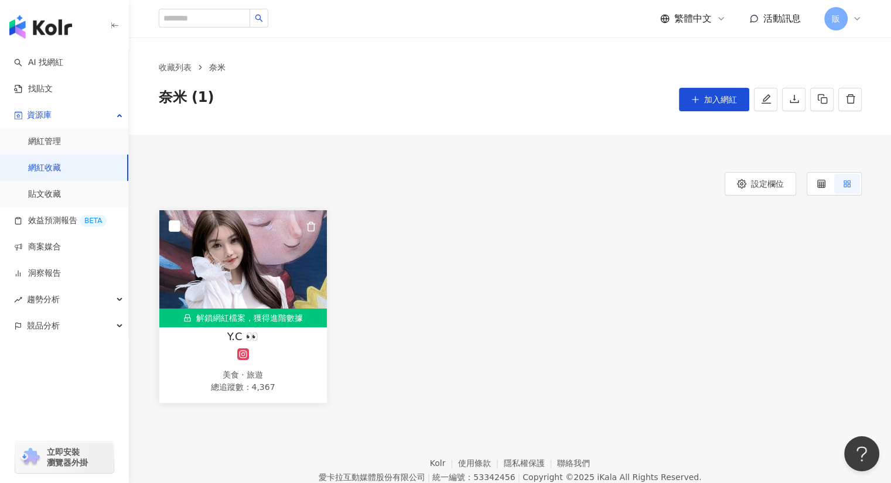
click at [182, 229] on img at bounding box center [243, 268] width 168 height 117
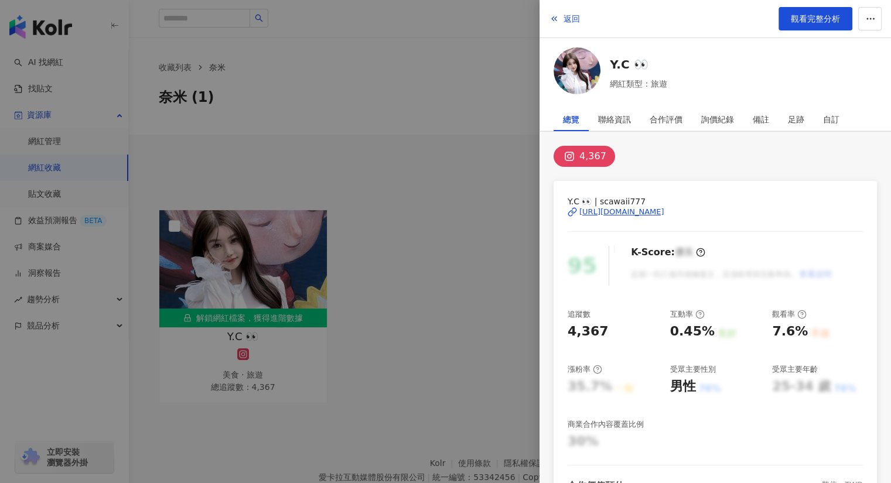
click at [329, 194] on div at bounding box center [445, 241] width 891 height 483
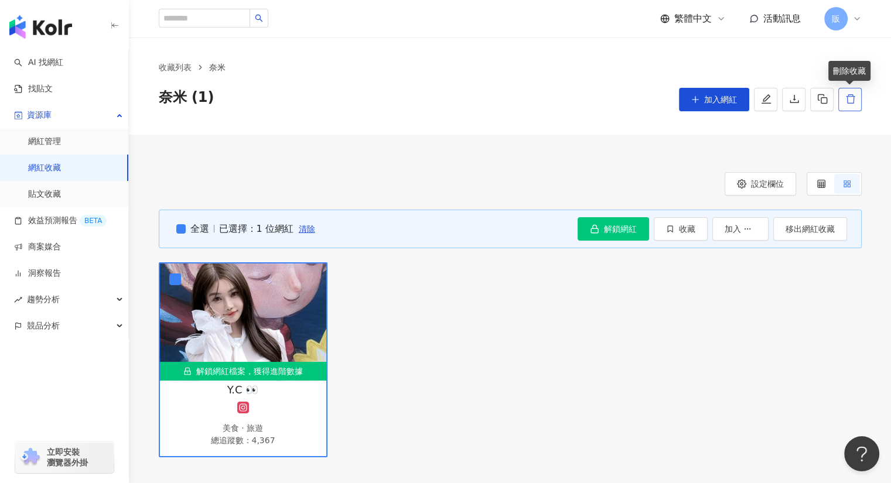
click at [856, 100] on button "button" at bounding box center [849, 99] width 23 height 23
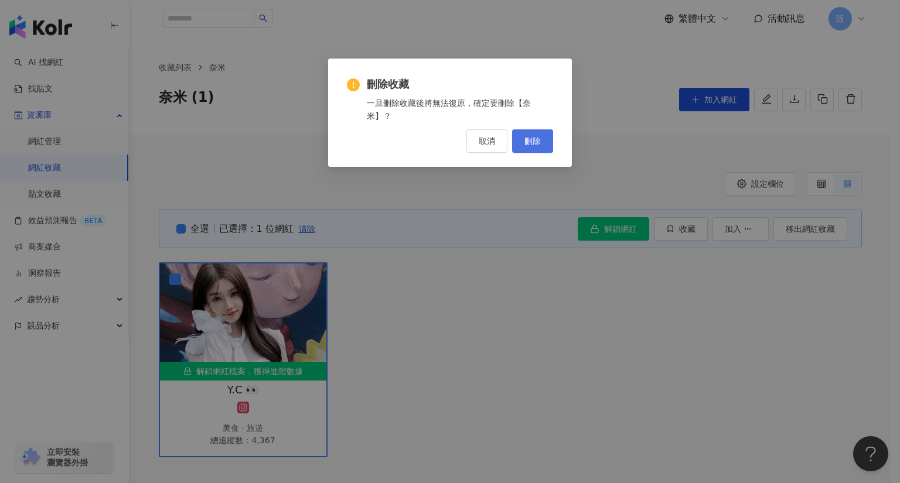
click at [542, 142] on button "刪除" at bounding box center [532, 140] width 41 height 23
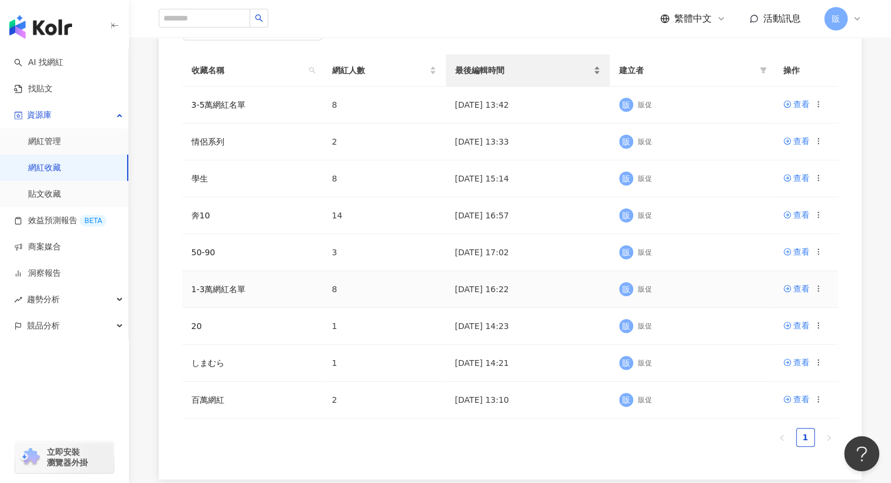
scroll to position [176, 0]
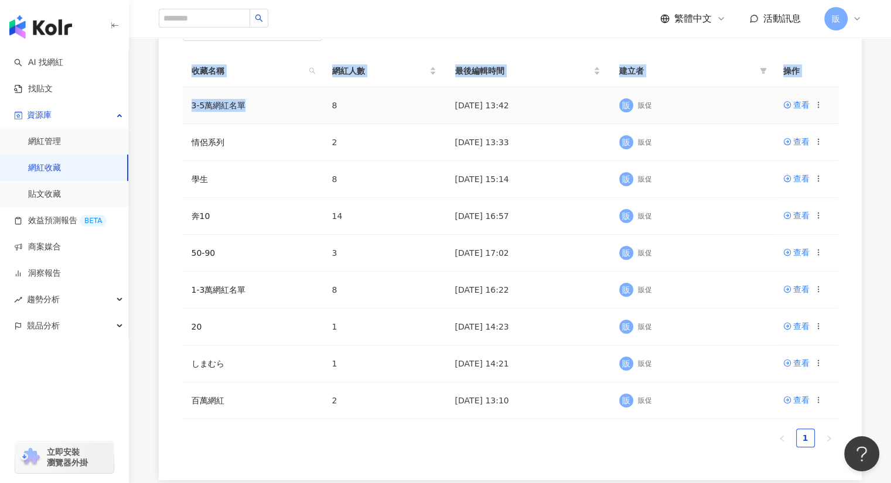
drag, startPoint x: 179, startPoint y: 100, endPoint x: 244, endPoint y: 110, distance: 66.3
click at [244, 110] on div "網紅名稱 收藏名稱 網紅人數 最後編輯時間 建立者 操作 3-5萬網紅名單 8 2025/9/29 13:42 販 販促 查看 情侶系列 2 2025/9/2…" at bounding box center [510, 239] width 703 height 481
click at [178, 97] on div "網紅名稱 收藏名稱 網紅人數 最後編輯時間 建立者 操作 3-5萬網紅名單 8 2025/9/29 13:42 販 販促 查看 情侶系列 2 2025/9/2…" at bounding box center [510, 239] width 703 height 481
click at [189, 105] on td "3-5萬網紅名單" at bounding box center [252, 105] width 141 height 37
drag, startPoint x: 187, startPoint y: 106, endPoint x: 245, endPoint y: 104, distance: 57.5
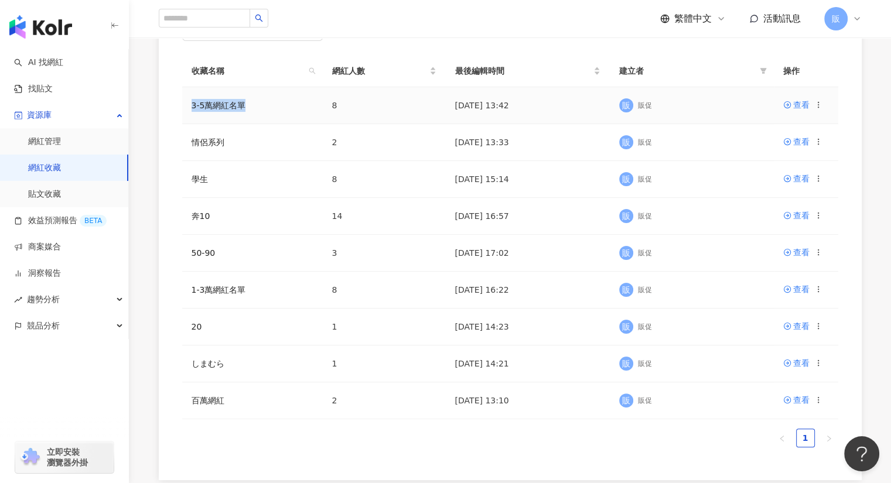
click at [245, 104] on td "3-5萬網紅名單" at bounding box center [252, 105] width 141 height 37
copy link "3-5萬網紅名單"
click at [818, 252] on icon at bounding box center [818, 252] width 8 height 8
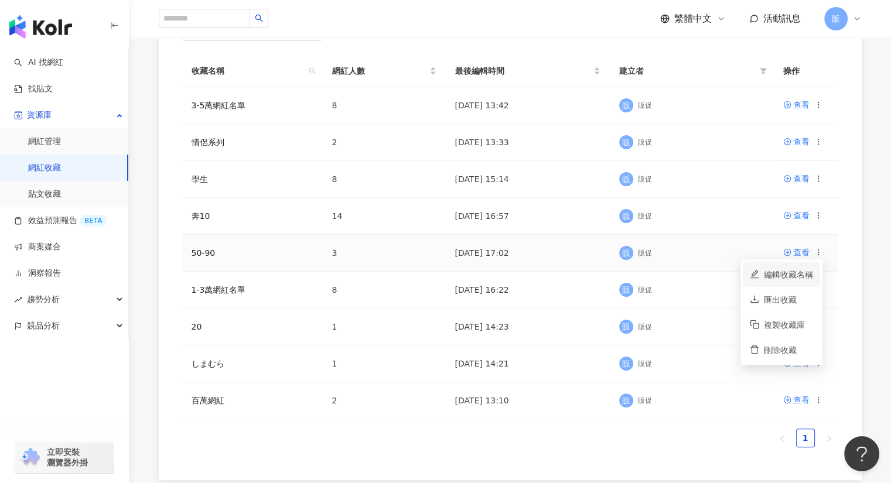
click at [794, 275] on div "編輯收藏名稱" at bounding box center [788, 274] width 49 height 13
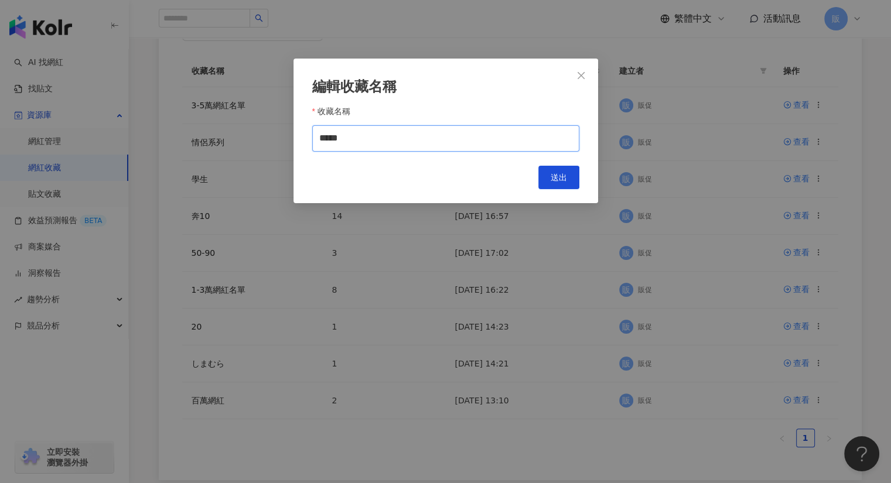
click at [357, 142] on input "*****" at bounding box center [445, 138] width 267 height 26
paste input "********"
click at [360, 137] on input "**********" at bounding box center [445, 138] width 267 height 26
type input "**********"
click at [568, 179] on button "送出" at bounding box center [558, 177] width 41 height 23
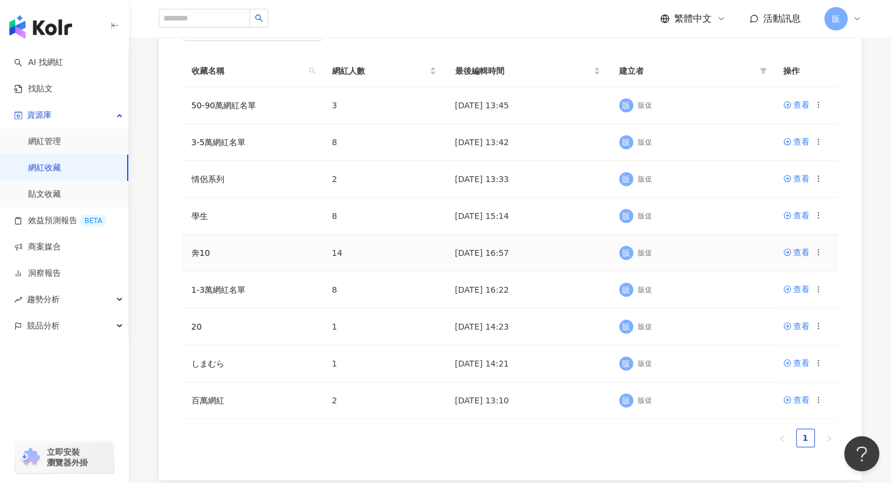
click at [819, 251] on icon at bounding box center [818, 252] width 8 height 8
click at [798, 271] on div "編輯收藏名稱" at bounding box center [788, 274] width 49 height 13
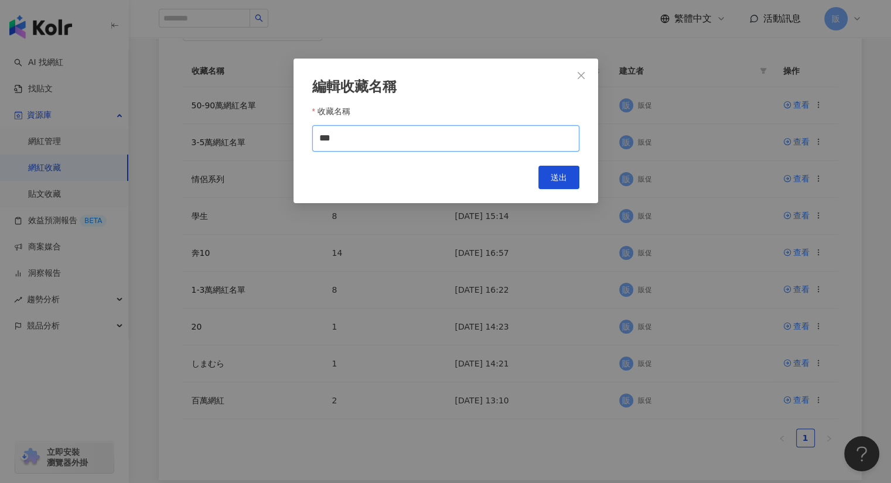
click at [385, 135] on input "***" at bounding box center [445, 138] width 267 height 26
click at [327, 137] on input "***" at bounding box center [445, 138] width 267 height 26
click at [337, 140] on input "**" at bounding box center [445, 138] width 267 height 26
paste input "********"
click at [348, 136] on input "**********" at bounding box center [445, 138] width 267 height 26
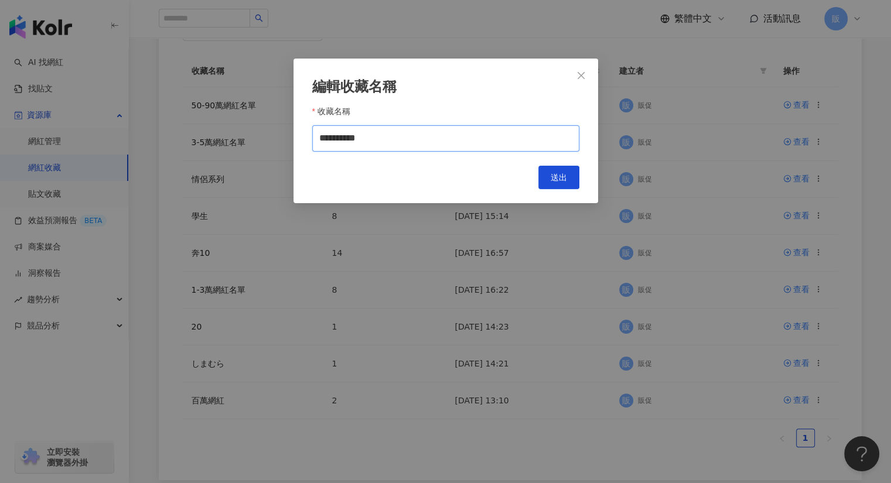
click at [345, 138] on input "**********" at bounding box center [445, 138] width 267 height 26
type input "*******"
click at [568, 179] on button "送出" at bounding box center [558, 177] width 41 height 23
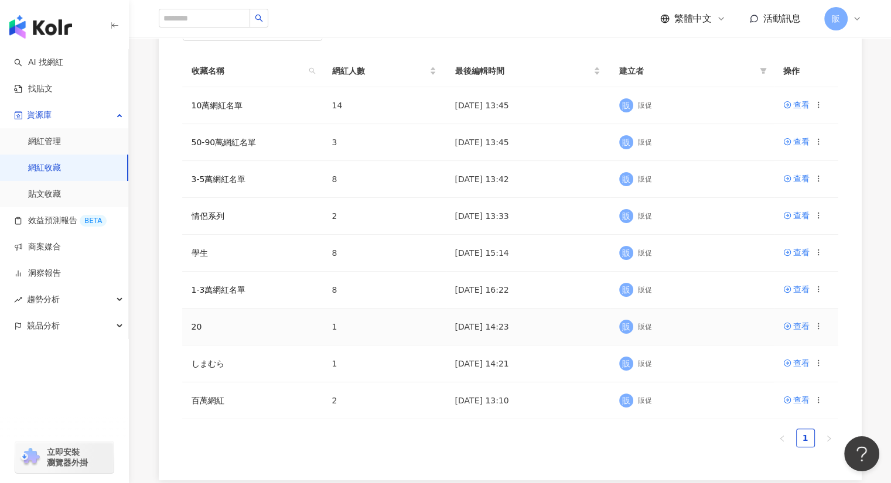
click at [818, 326] on icon at bounding box center [818, 326] width 8 height 8
click at [766, 349] on div "編輯收藏名稱" at bounding box center [788, 347] width 49 height 13
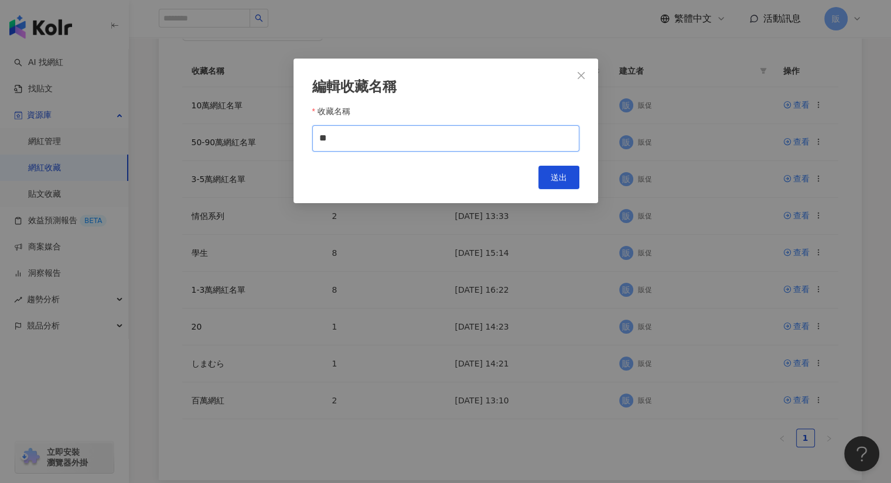
click at [374, 132] on input "**" at bounding box center [445, 138] width 267 height 26
paste input "********"
click at [341, 138] on input "**********" at bounding box center [445, 138] width 267 height 26
type input "*******"
click at [559, 175] on span "送出" at bounding box center [559, 177] width 16 height 9
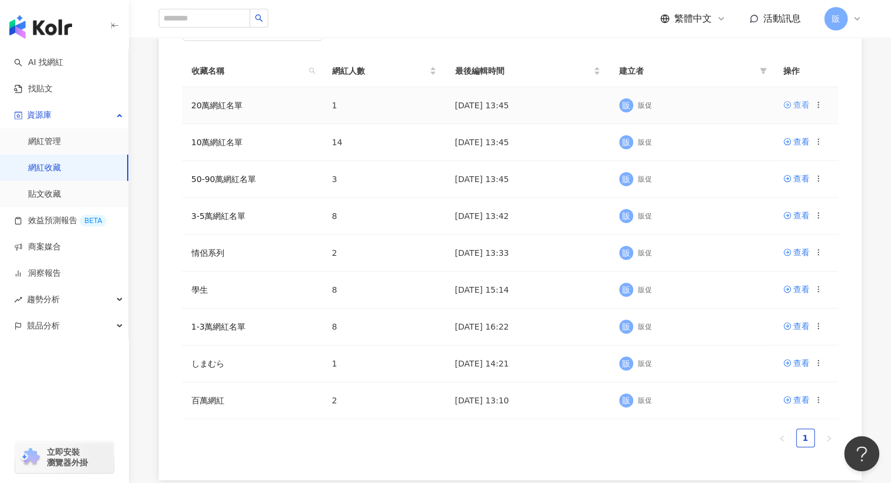
click at [807, 107] on div "查看" at bounding box center [801, 104] width 16 height 13
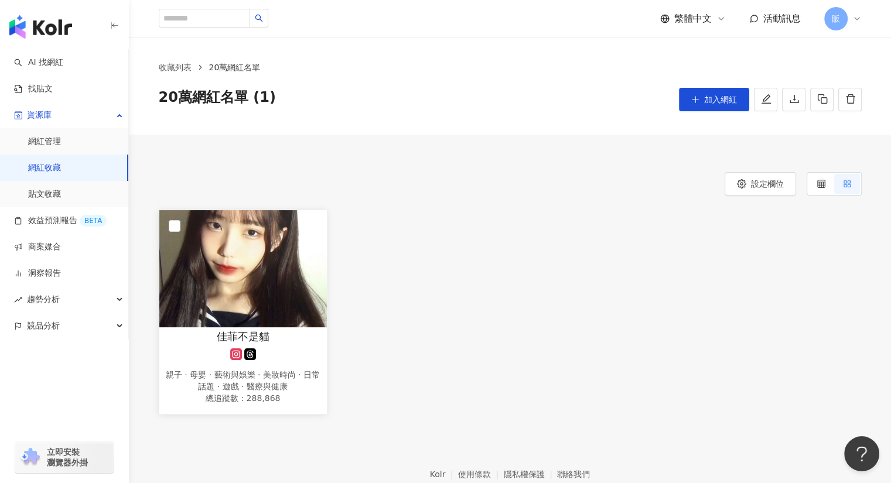
click at [218, 264] on img at bounding box center [243, 268] width 168 height 117
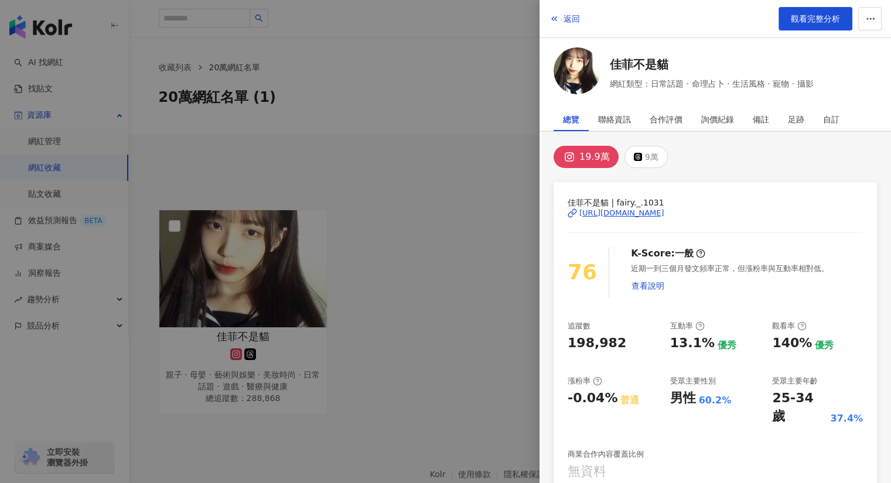
click at [620, 211] on div "[URL][DOMAIN_NAME]" at bounding box center [621, 213] width 85 height 11
click at [797, 14] on span "觀看完整分析" at bounding box center [815, 18] width 49 height 9
click at [565, 19] on span "返回" at bounding box center [571, 18] width 16 height 9
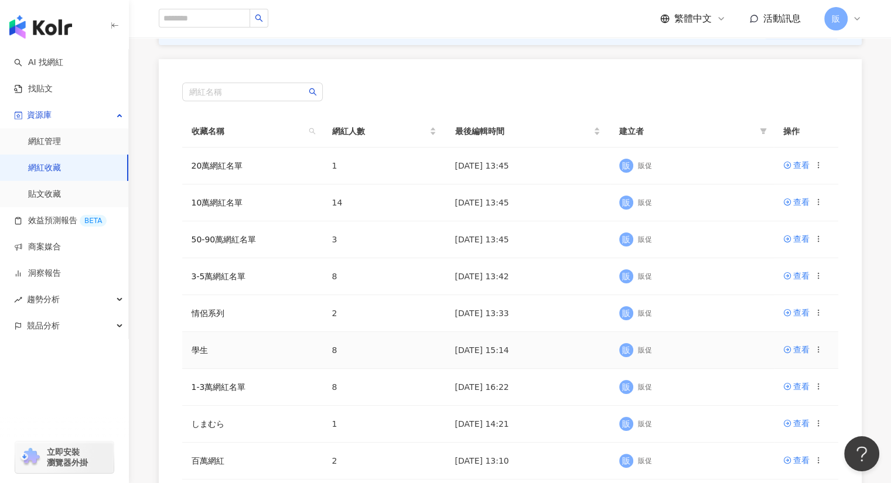
scroll to position [116, 0]
click at [792, 238] on link "查看" at bounding box center [796, 238] width 26 height 13
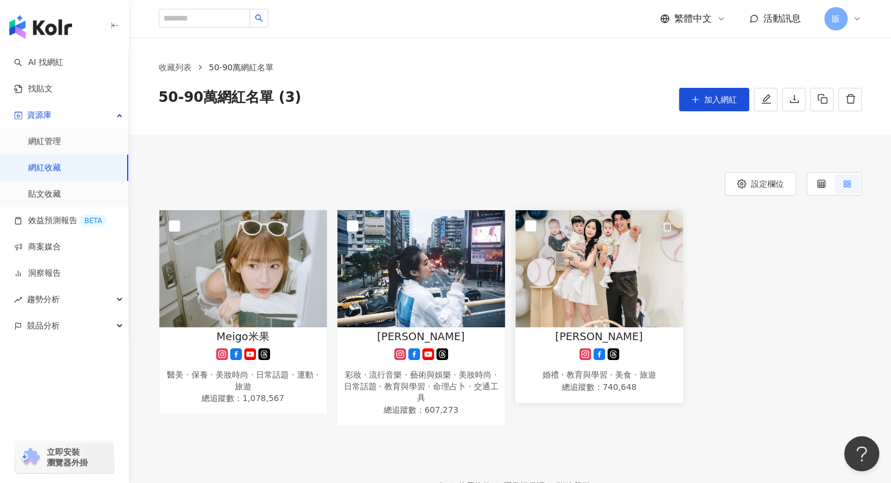
click at [606, 244] on img at bounding box center [599, 268] width 168 height 117
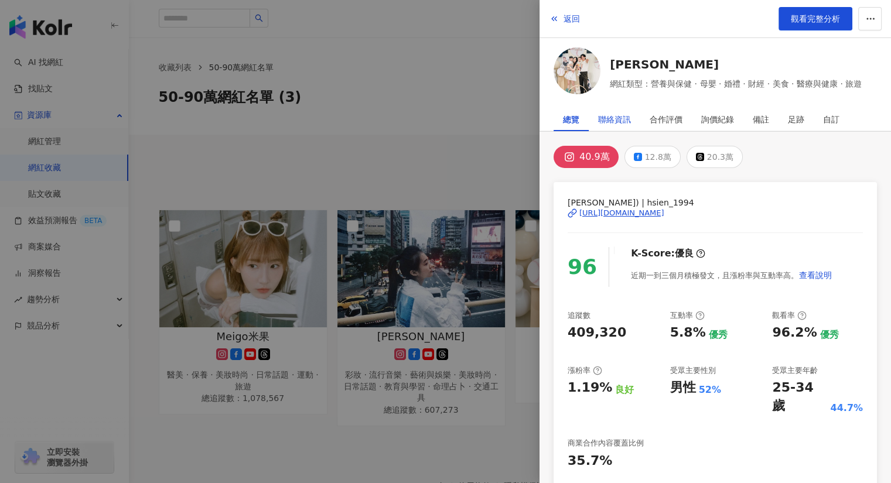
click at [612, 114] on div "聯絡資訊" at bounding box center [614, 119] width 33 height 23
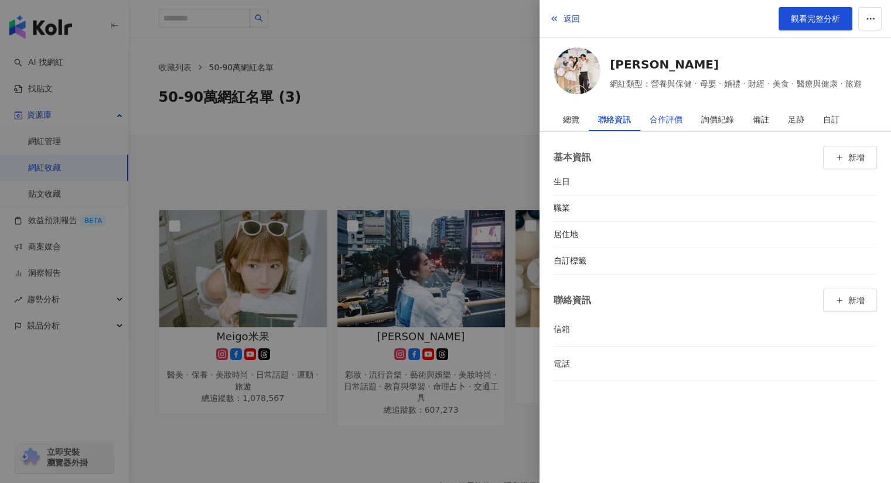
click at [668, 119] on div "合作評價" at bounding box center [666, 119] width 33 height 23
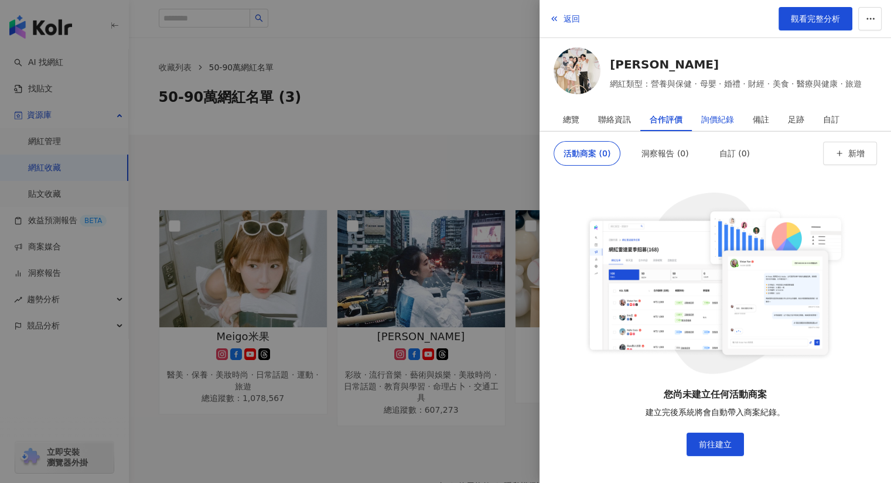
click at [713, 124] on div "詢價紀錄" at bounding box center [717, 119] width 33 height 23
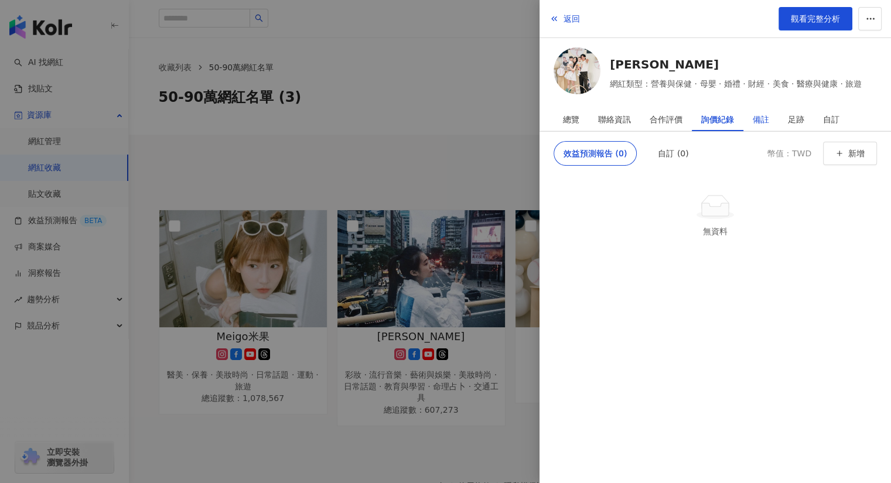
click at [760, 114] on div "備註" at bounding box center [761, 119] width 16 height 23
click at [715, 119] on div "詢價紀錄" at bounding box center [717, 119] width 33 height 23
click at [662, 115] on div "合作評價" at bounding box center [666, 119] width 33 height 23
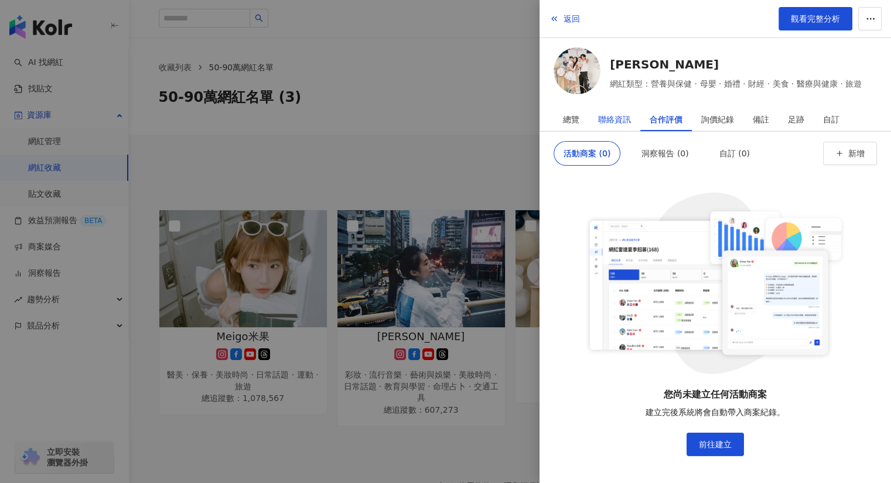
click at [613, 119] on div "聯絡資訊" at bounding box center [614, 119] width 33 height 23
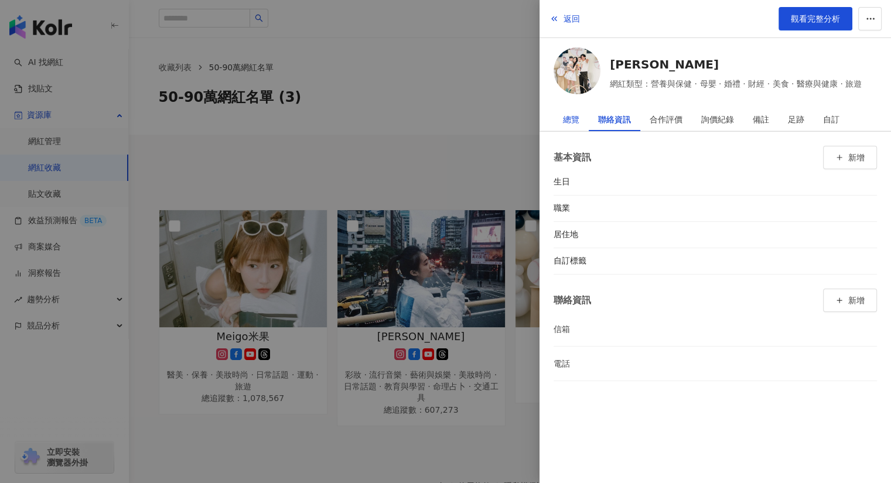
click at [573, 120] on div "總覽" at bounding box center [571, 119] width 16 height 23
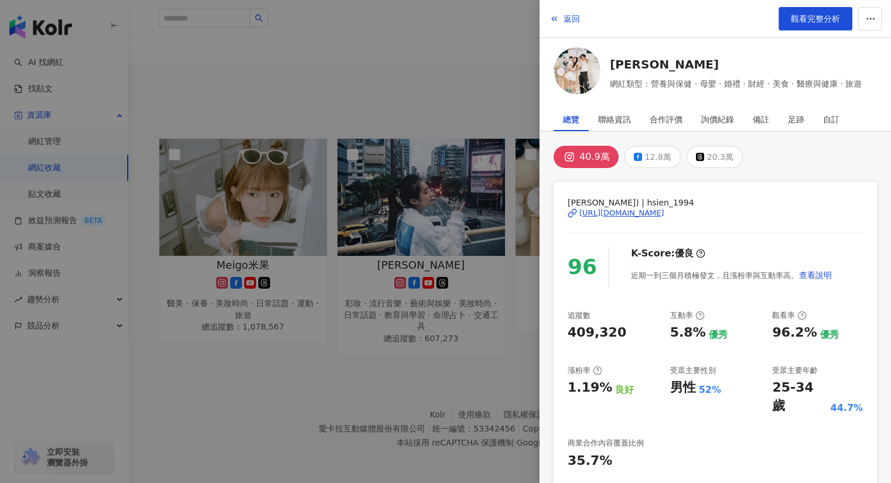
click at [664, 212] on div "https://www.instagram.com/hsien_1994/" at bounding box center [621, 213] width 85 height 11
click at [611, 214] on div "https://www.instagram.com/hsien_1994/" at bounding box center [621, 213] width 85 height 11
drag, startPoint x: 608, startPoint y: 57, endPoint x: 653, endPoint y: 67, distance: 45.6
click at [653, 67] on div "陳傑憲 網紅類型：營養與保健 · 母嬰 · 婚禮 · 財經 · 美食 · 醫療與健康 · 旅遊" at bounding box center [715, 72] width 323 height 51
copy link "陳傑憲"
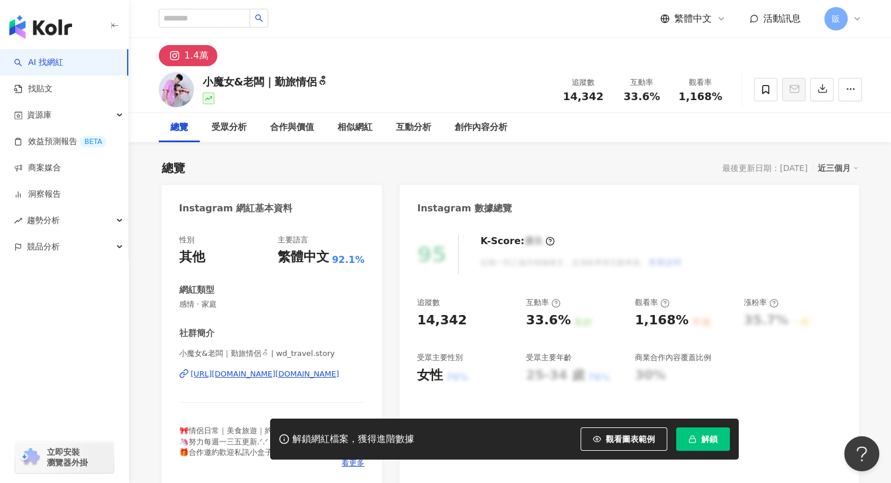
click at [306, 370] on div "https://www.instagram.com/wd_travel.story/" at bounding box center [265, 374] width 148 height 11
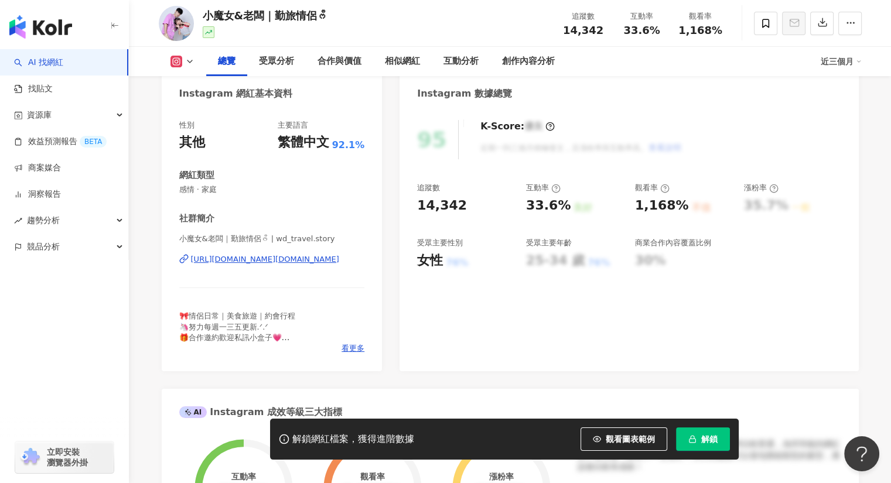
scroll to position [116, 0]
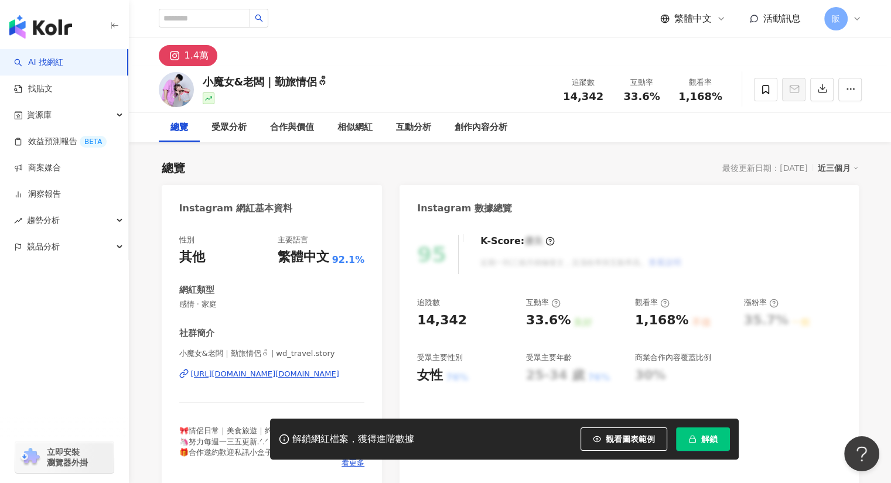
click at [316, 375] on div "https://www.instagram.com/wd_travel.story/" at bounding box center [265, 374] width 148 height 11
click at [705, 440] on span "解鎖" at bounding box center [709, 439] width 16 height 9
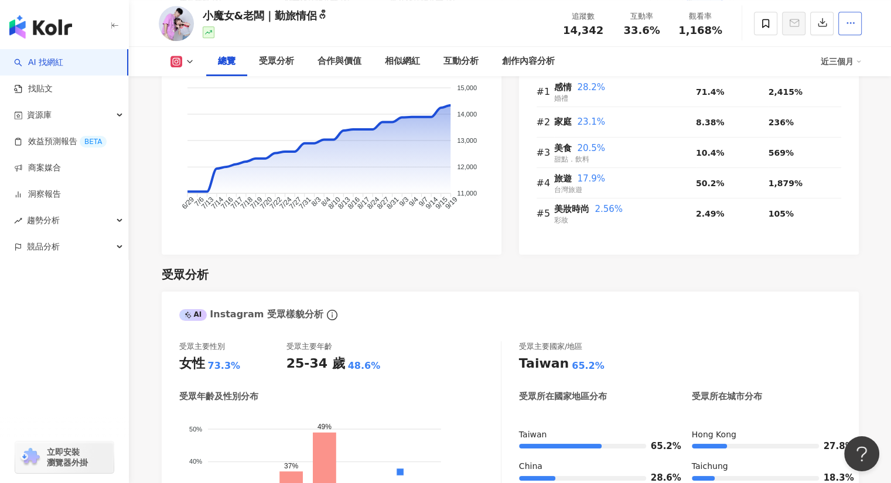
scroll to position [820, 0]
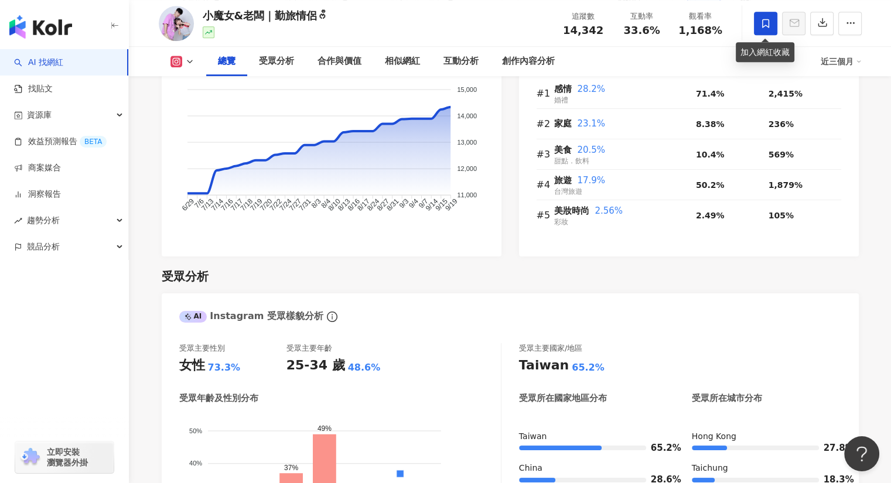
click at [768, 23] on icon at bounding box center [765, 23] width 7 height 9
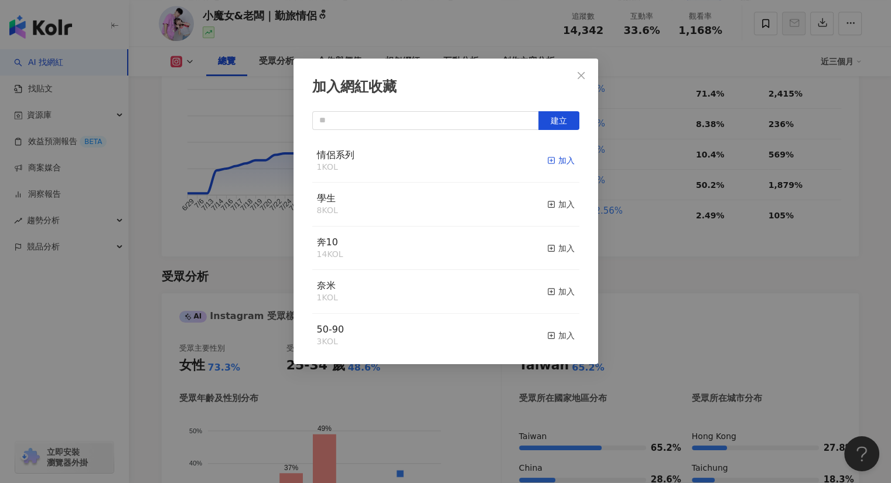
click at [554, 160] on div "加入" at bounding box center [561, 160] width 28 height 13
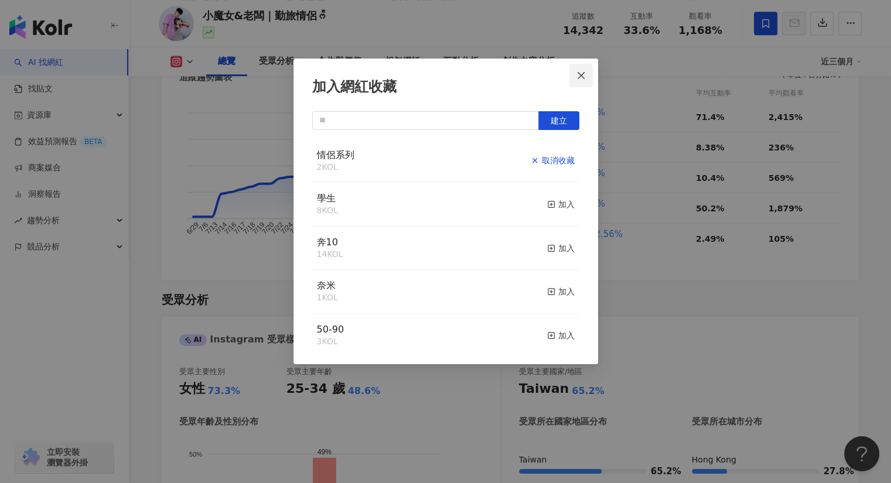
scroll to position [807, 0]
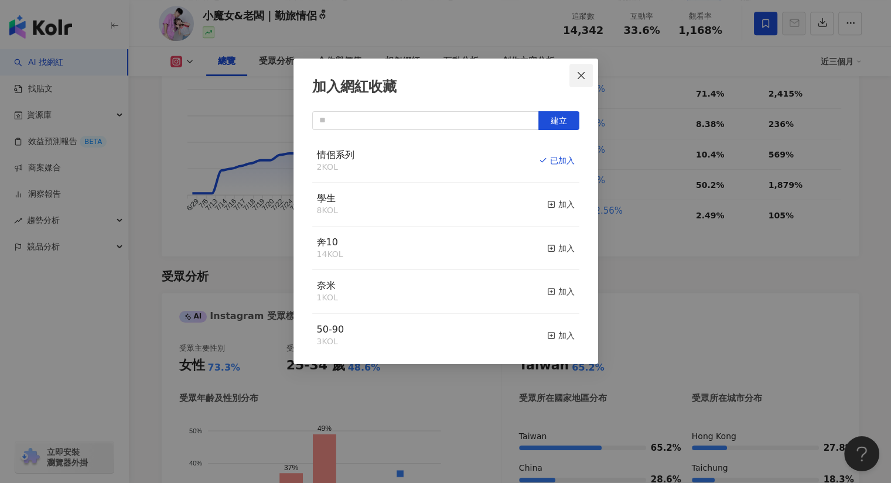
click at [583, 76] on icon "close" at bounding box center [580, 75] width 9 height 9
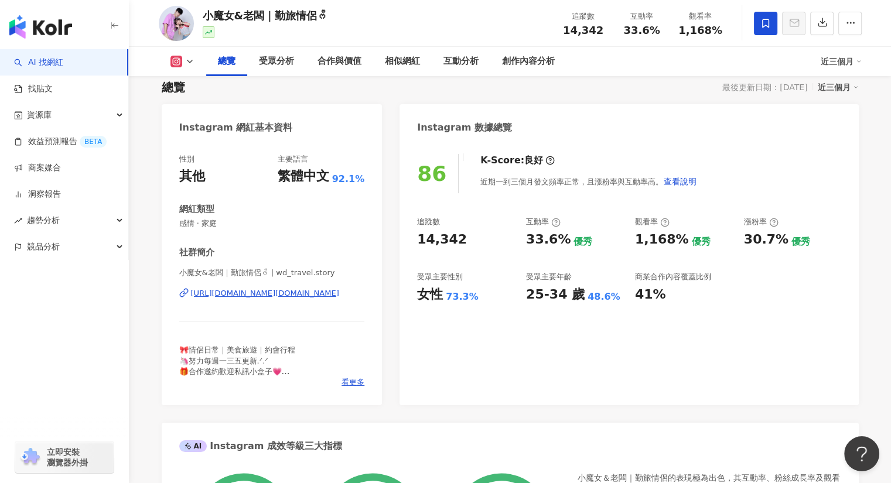
scroll to position [0, 0]
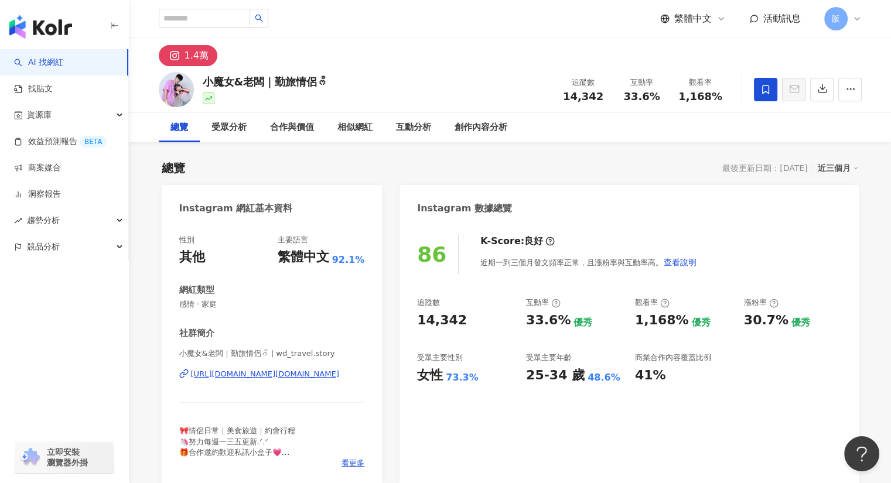
click at [242, 373] on div "https://www.instagram.com/wd_travel.story/" at bounding box center [265, 374] width 148 height 11
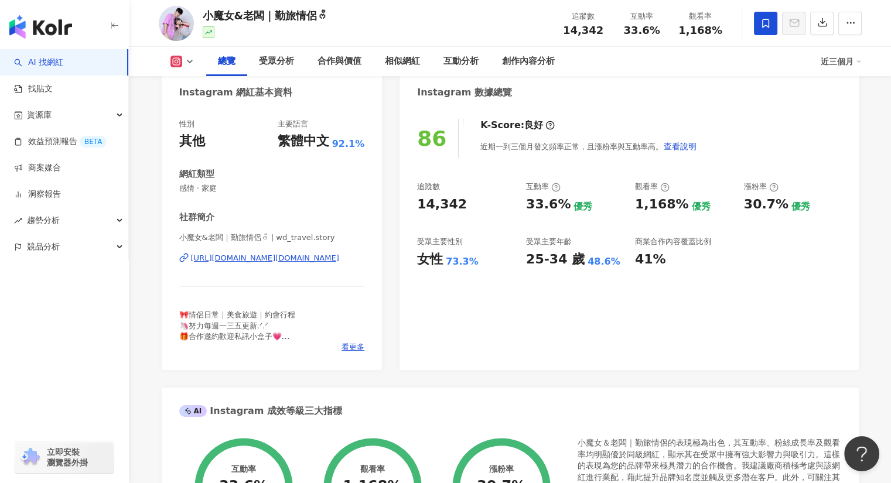
scroll to position [116, 0]
click at [347, 349] on span "看更多" at bounding box center [352, 347] width 23 height 11
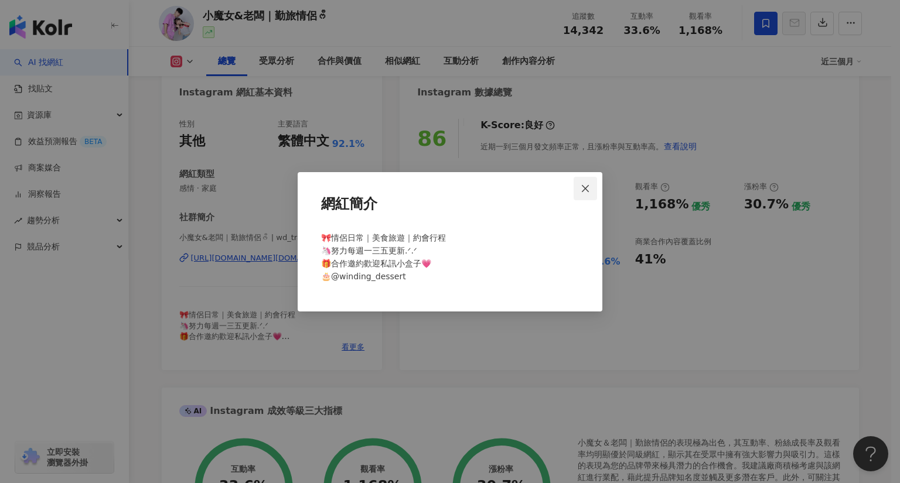
click at [583, 190] on icon "close" at bounding box center [585, 188] width 7 height 7
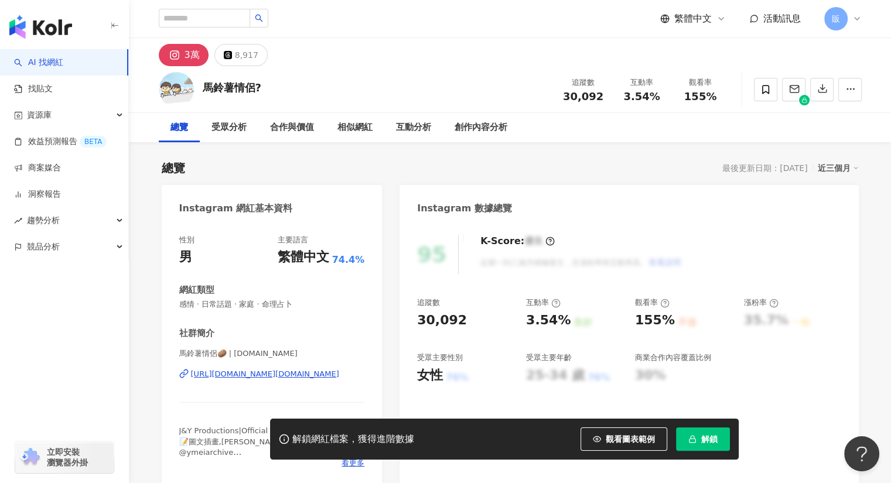
click at [332, 373] on div "[URL][DOMAIN_NAME][DOMAIN_NAME]" at bounding box center [265, 374] width 148 height 11
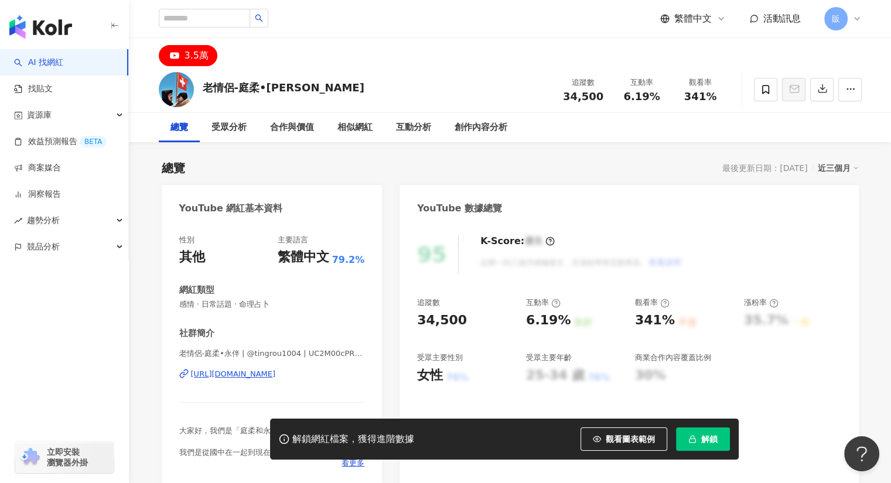
click at [276, 375] on div "https://www.youtube.com/channel/UC2M00cPR1RXkSrHUXkcmr8A" at bounding box center [233, 374] width 85 height 11
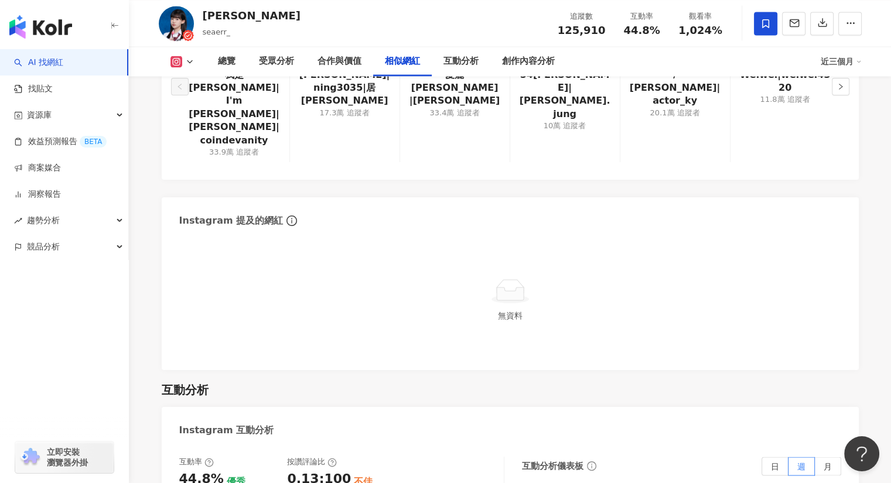
scroll to position [2054, 0]
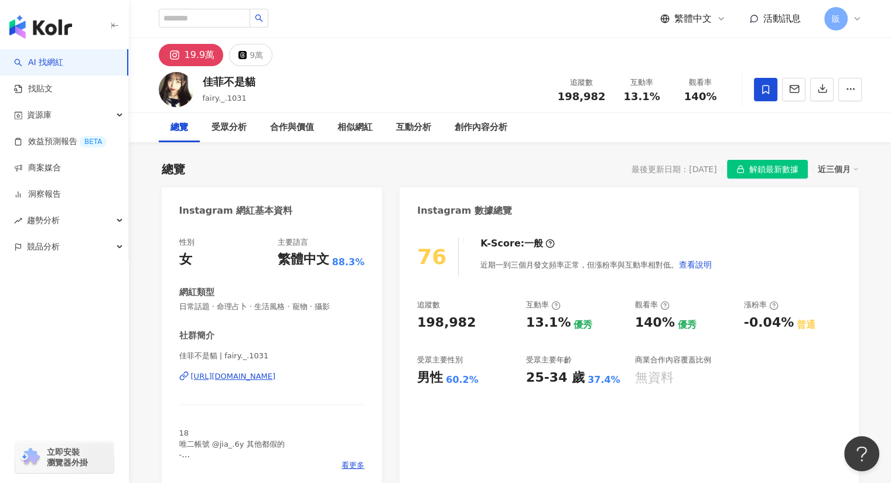
click at [237, 379] on div "[URL][DOMAIN_NAME]" at bounding box center [233, 376] width 85 height 11
